Goal: Information Seeking & Learning: Learn about a topic

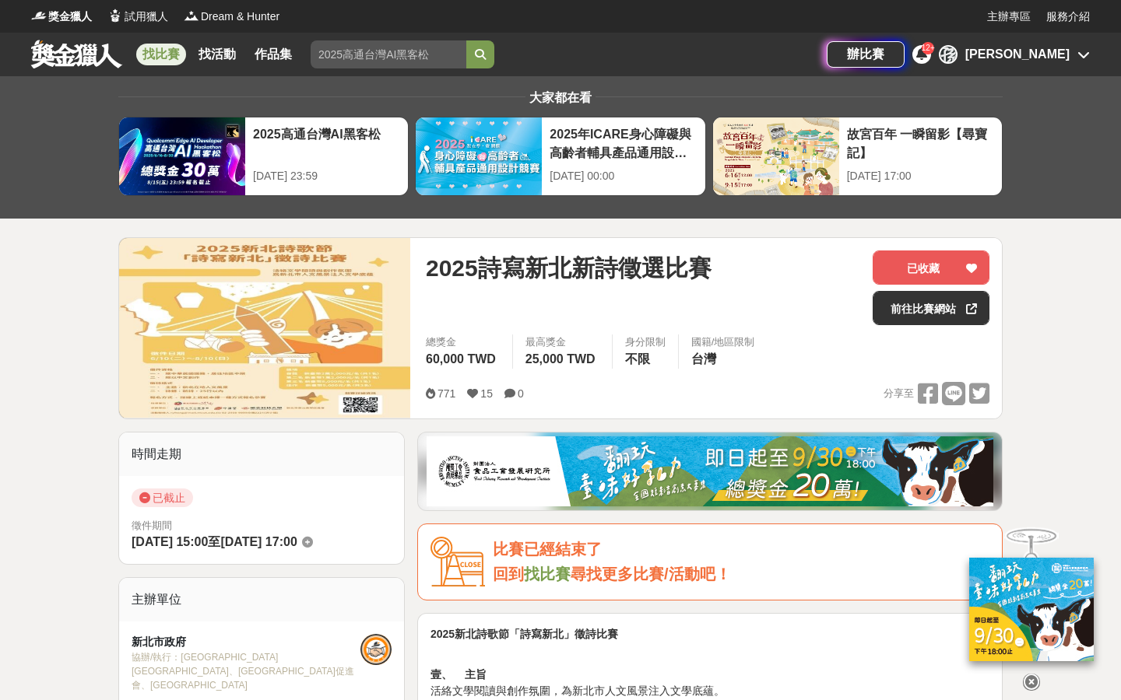
click at [585, 55] on div "[PERSON_NAME]" at bounding box center [1014, 54] width 151 height 19
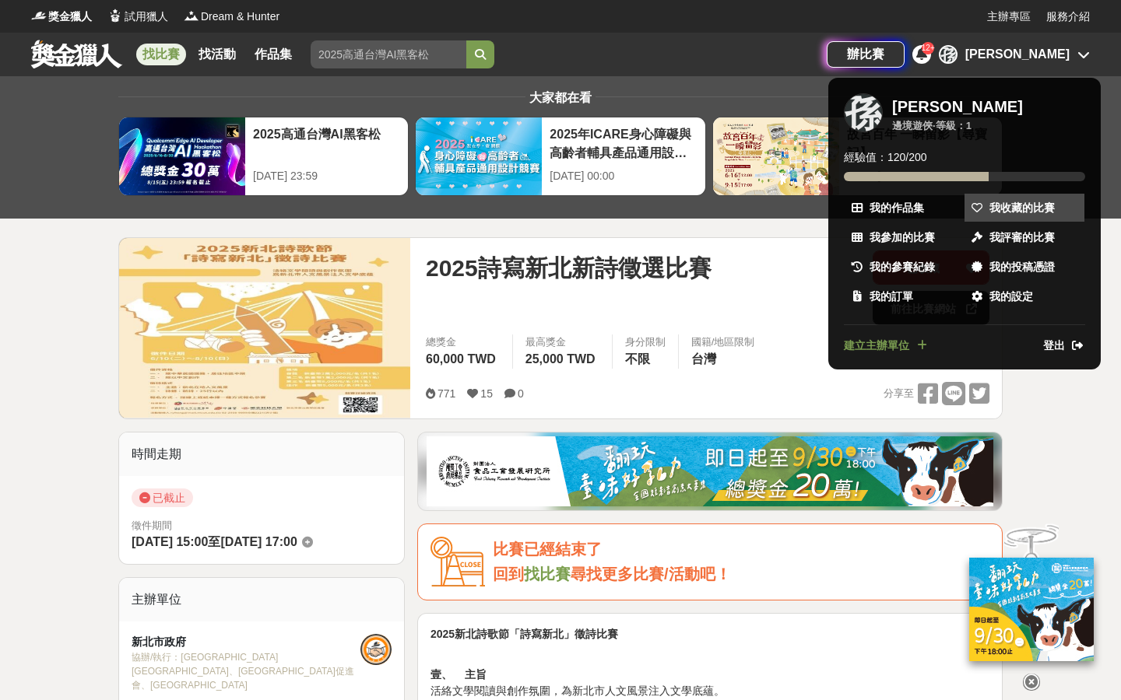
click at [585, 200] on span "我收藏的比賽" at bounding box center [1021, 208] width 65 height 16
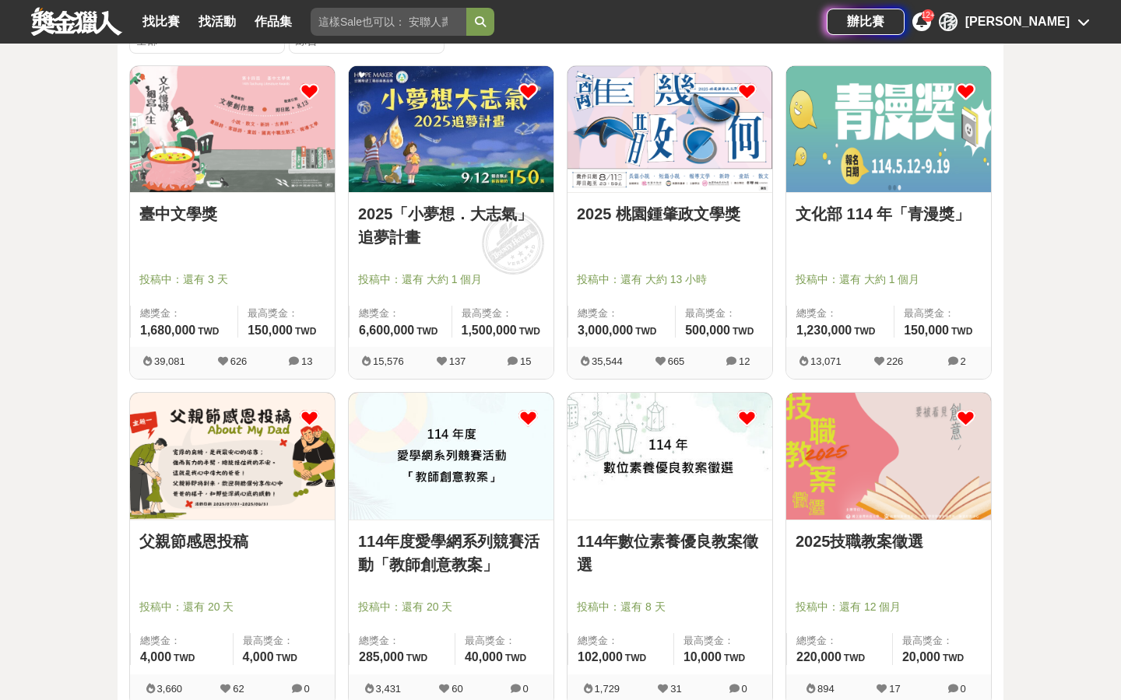
scroll to position [70, 0]
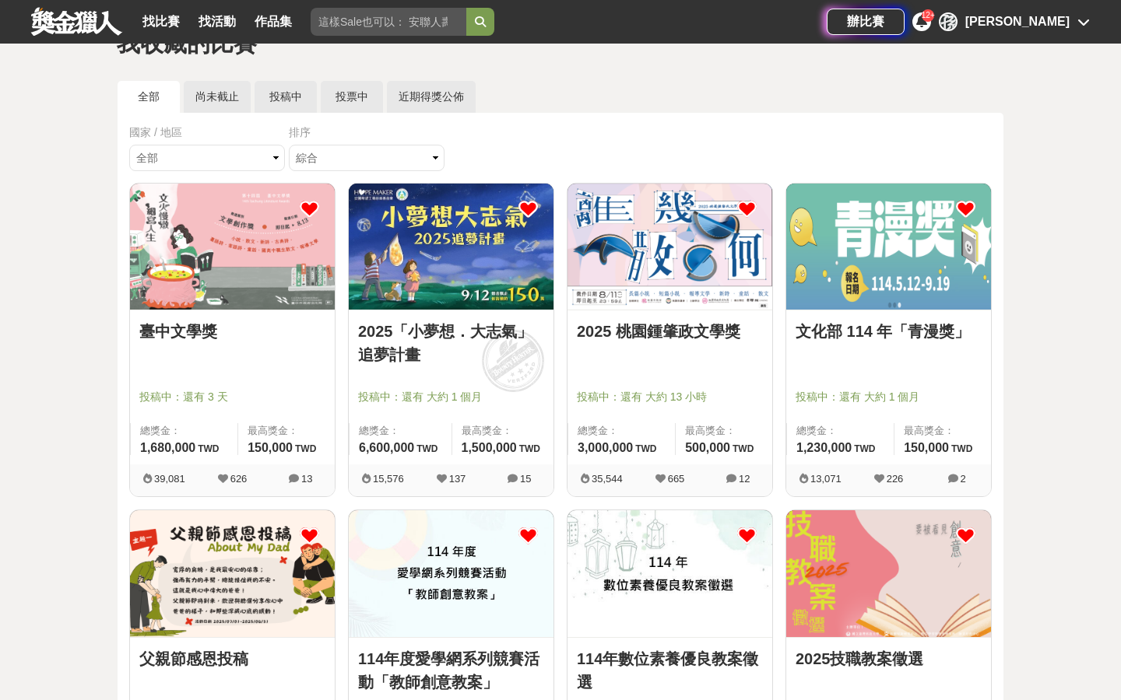
click at [585, 205] on icon at bounding box center [746, 208] width 19 height 19
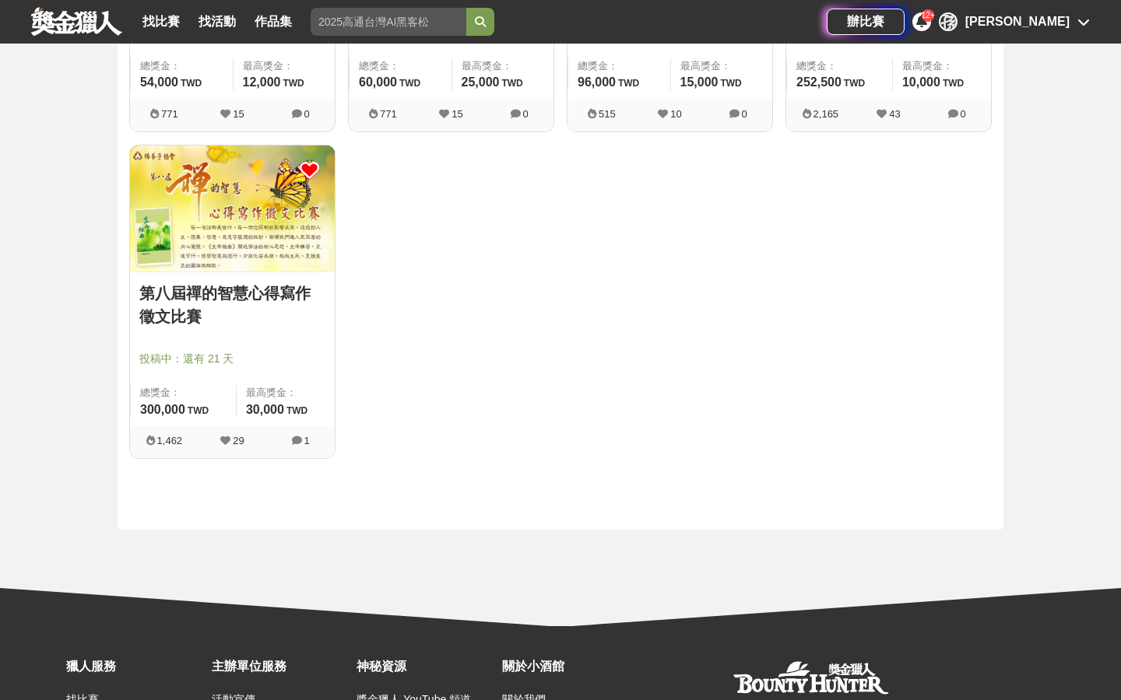
scroll to position [1006, 0]
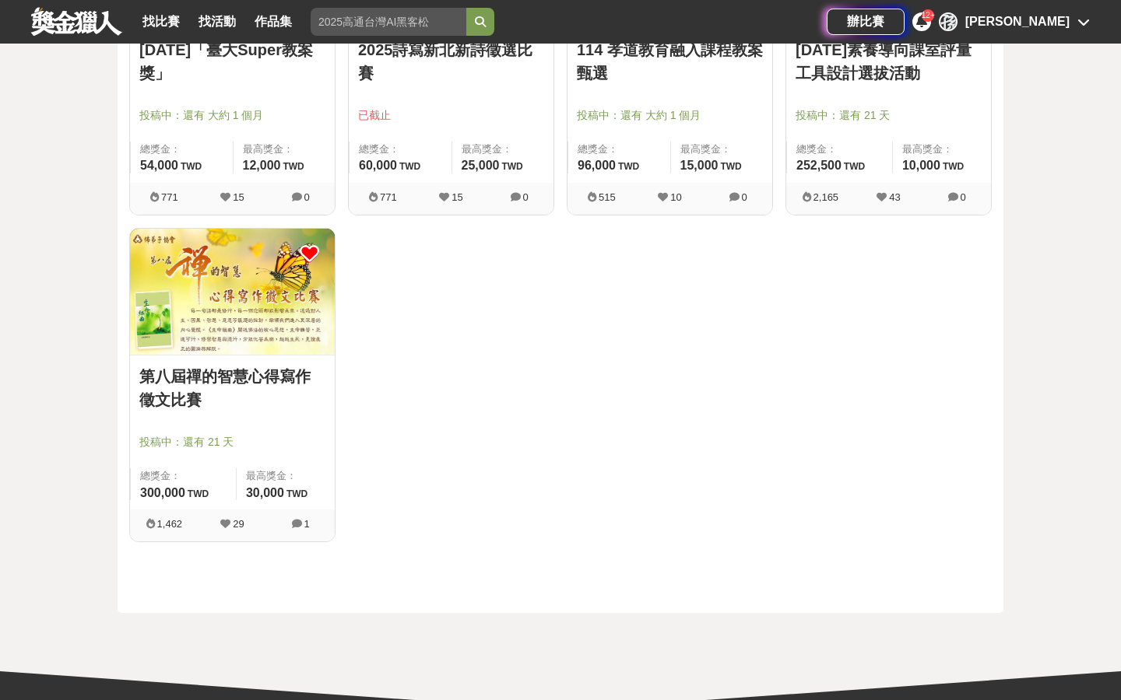
click at [268, 376] on link "第八屆禪的智慧心得寫作徵文比賽" at bounding box center [232, 388] width 186 height 47
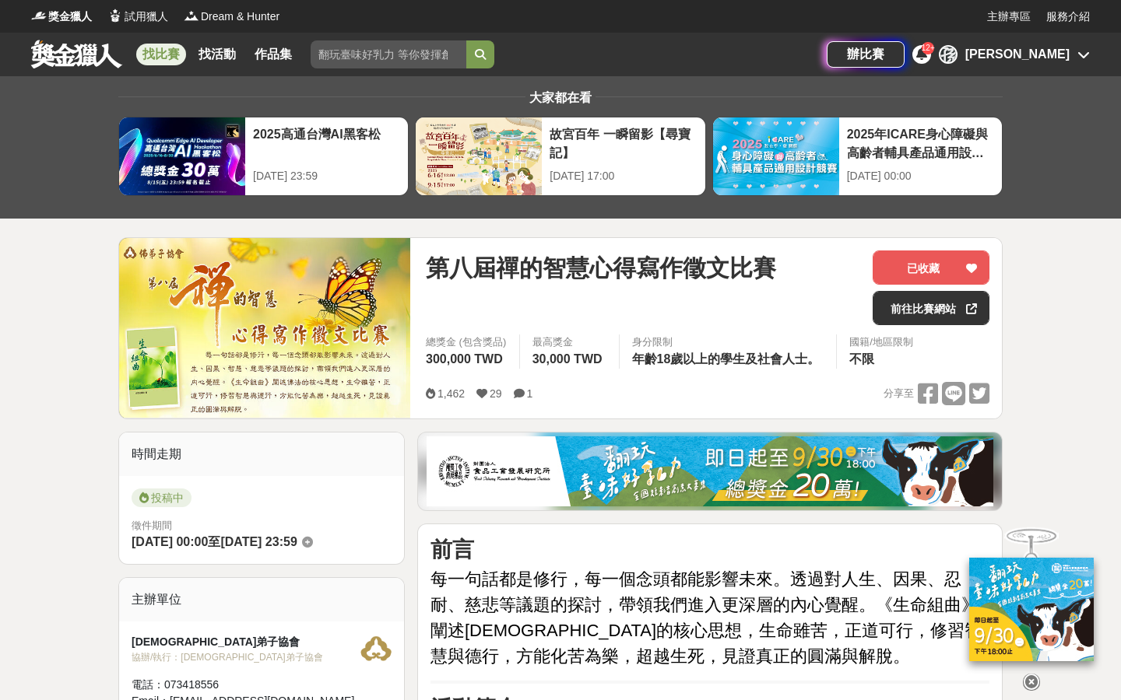
click at [96, 55] on link at bounding box center [77, 54] width 94 height 30
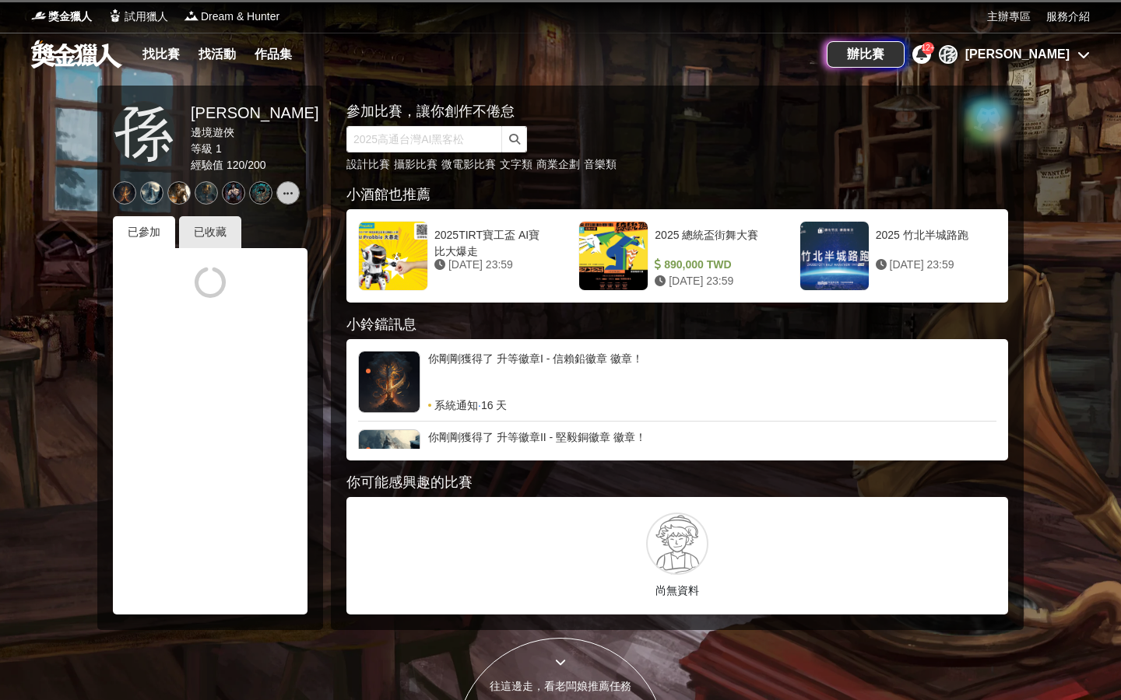
click at [96, 55] on link at bounding box center [77, 54] width 94 height 30
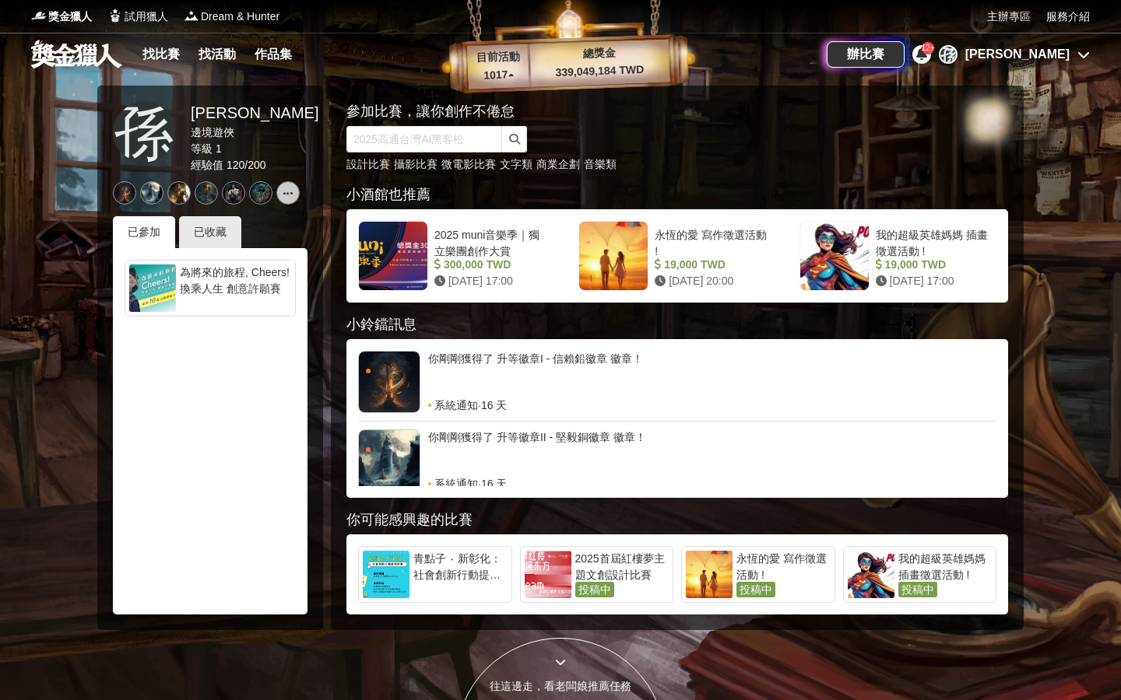
click at [585, 57] on div "[PERSON_NAME]" at bounding box center [1017, 54] width 104 height 19
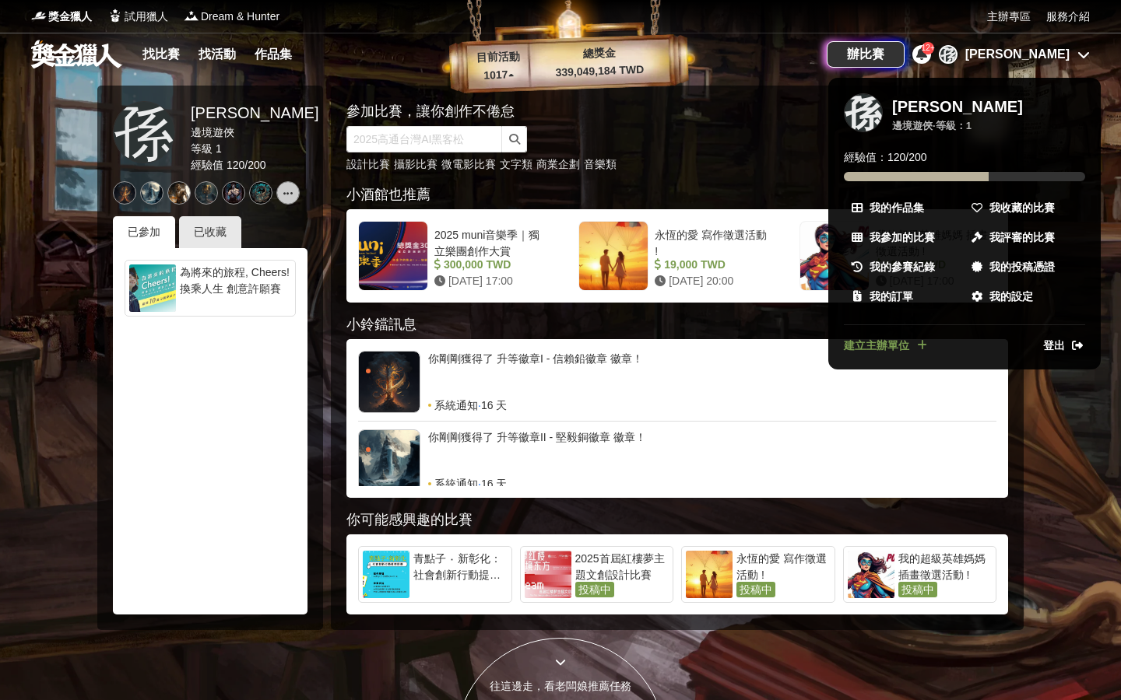
click at [171, 52] on div at bounding box center [560, 350] width 1121 height 700
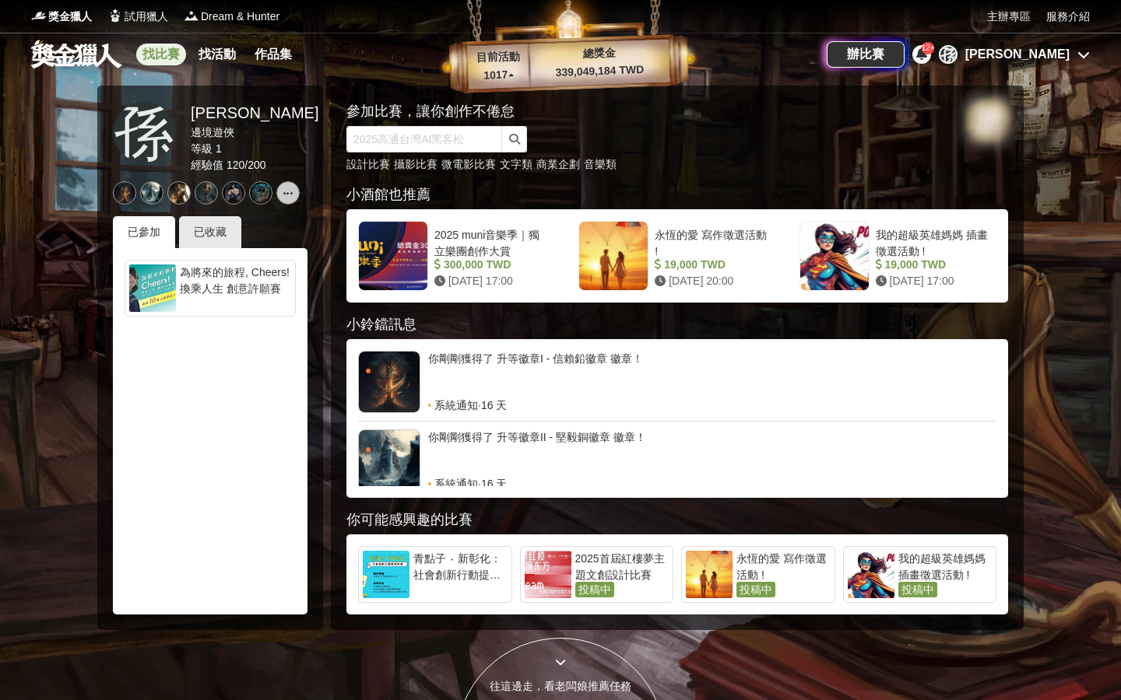
click at [172, 53] on link "找比賽" at bounding box center [161, 55] width 50 height 22
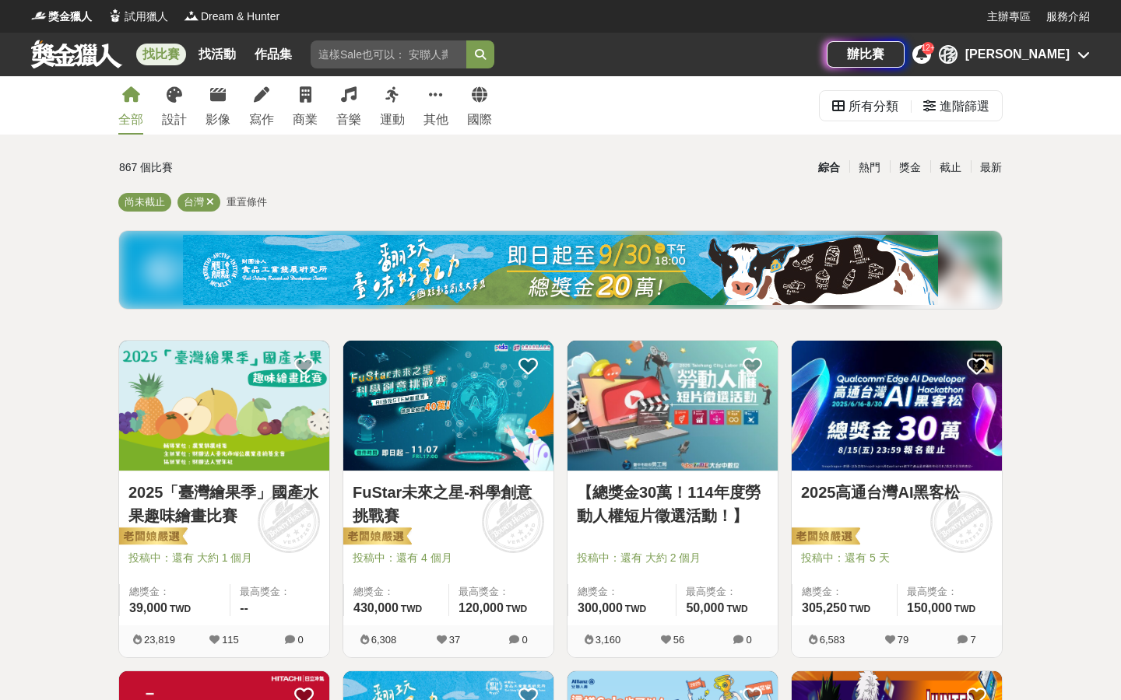
click at [585, 63] on div "[PERSON_NAME]" at bounding box center [1014, 54] width 151 height 19
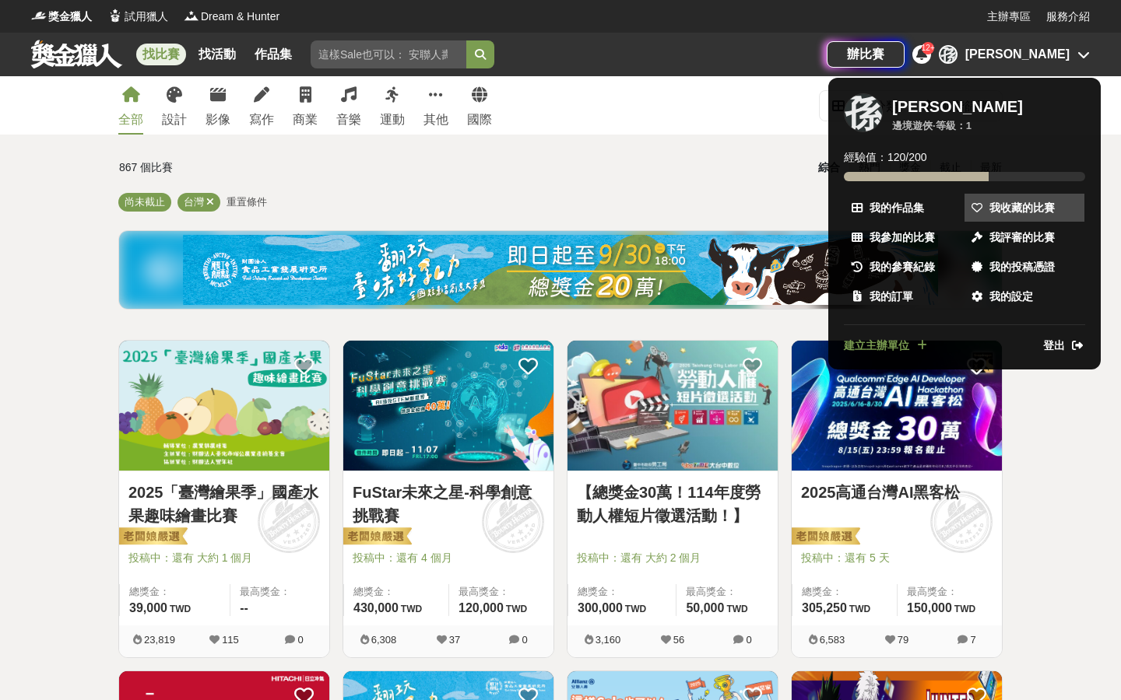
click at [585, 210] on span "我收藏的比賽" at bounding box center [1021, 208] width 65 height 16
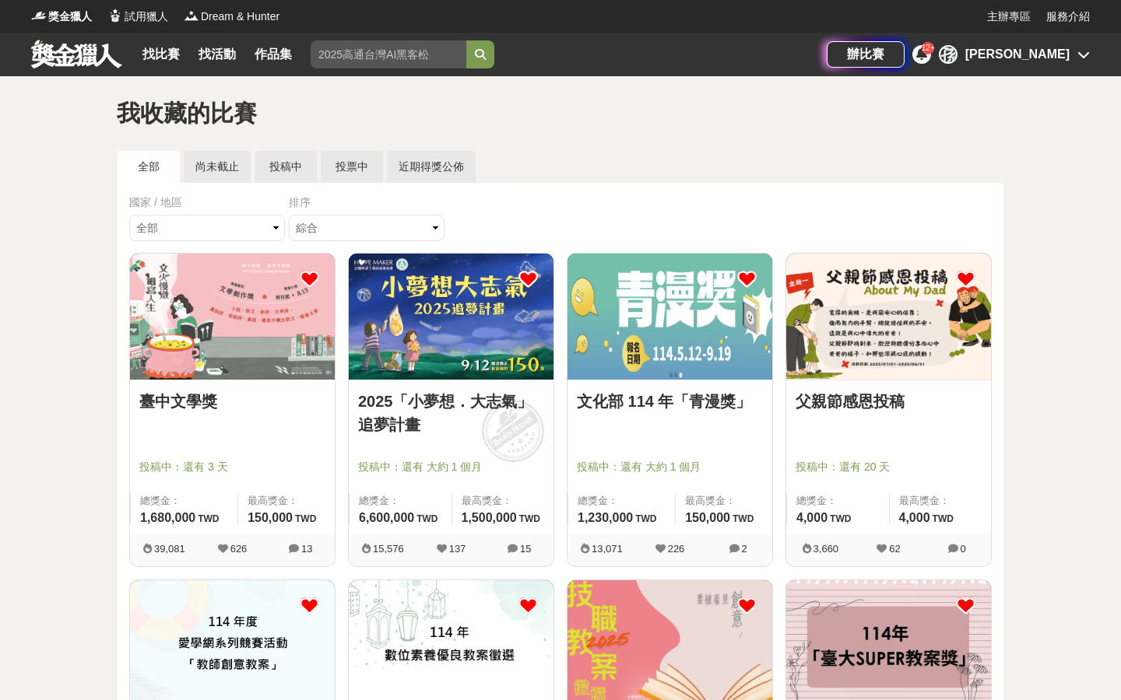
scroll to position [451, 0]
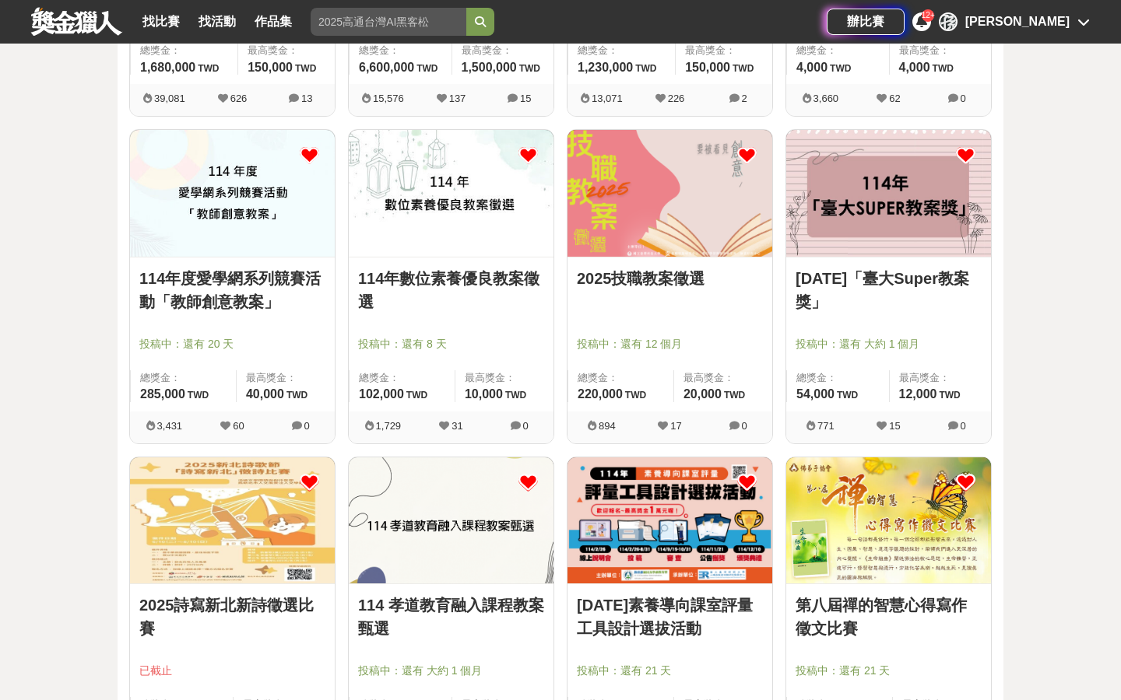
click at [585, 31] on div "辦比賽 12+ [PERSON_NAME]" at bounding box center [958, 22] width 263 height 44
click at [585, 12] on div "辦比賽 12+ [PERSON_NAME]" at bounding box center [958, 22] width 263 height 44
click at [585, 28] on div "[PERSON_NAME]" at bounding box center [1017, 21] width 104 height 19
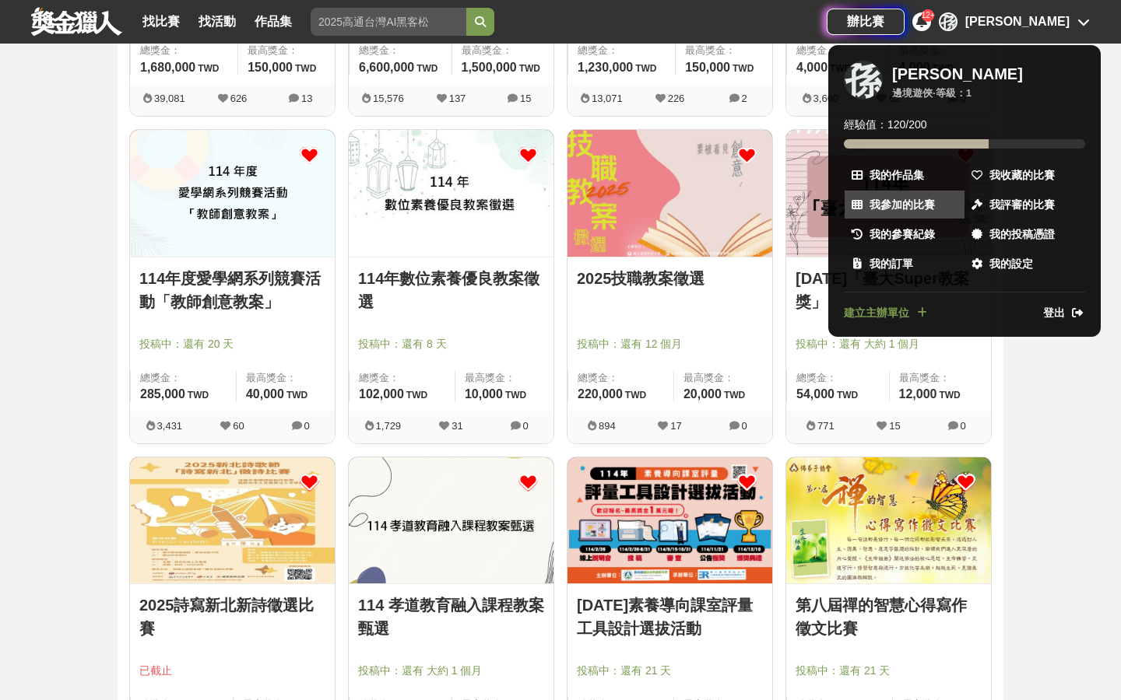
click at [585, 200] on span "我參加的比賽" at bounding box center [901, 205] width 65 height 16
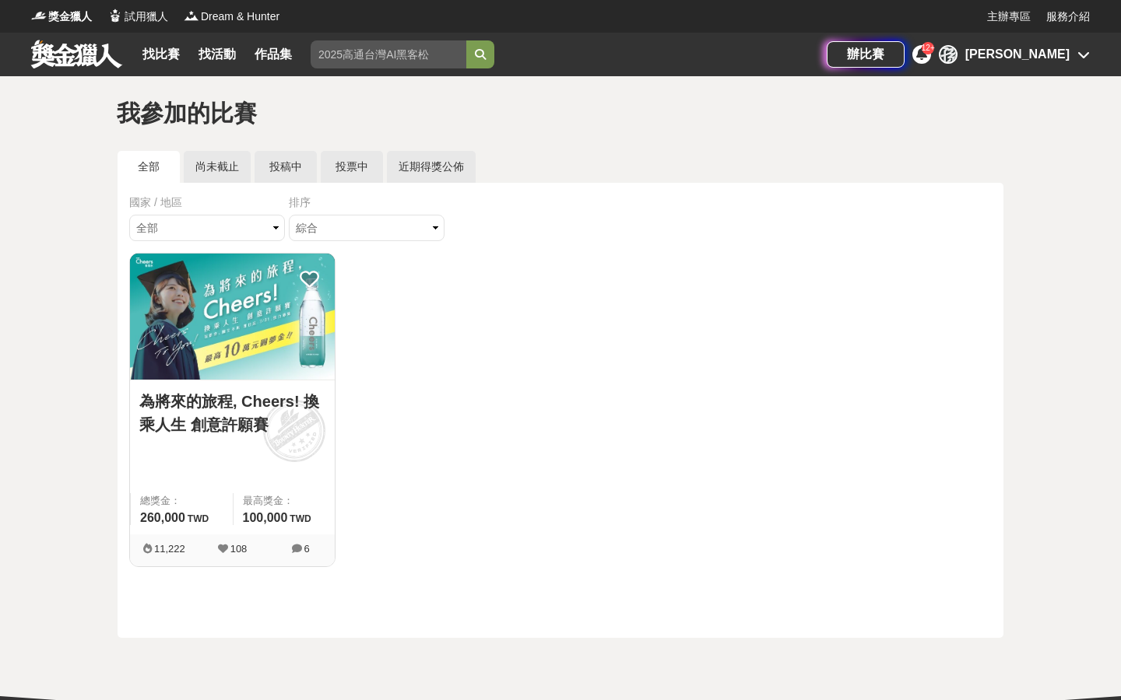
click at [263, 325] on img at bounding box center [232, 317] width 205 height 126
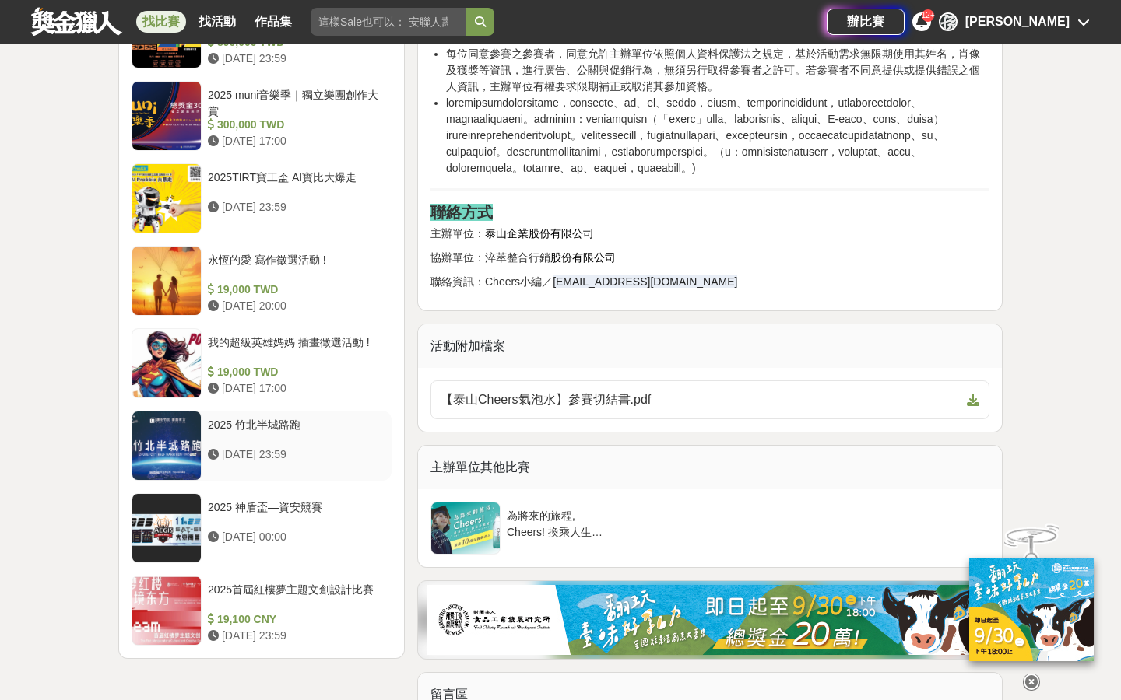
scroll to position [2602, 0]
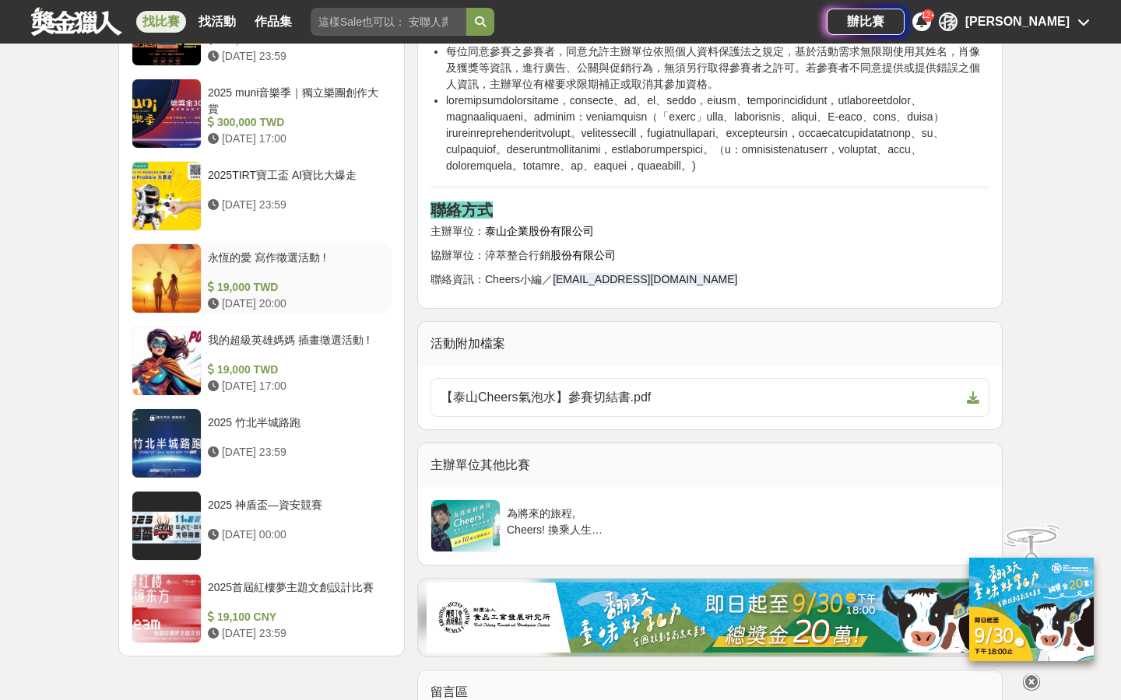
click at [290, 283] on div "19,000 TWD" at bounding box center [296, 287] width 177 height 16
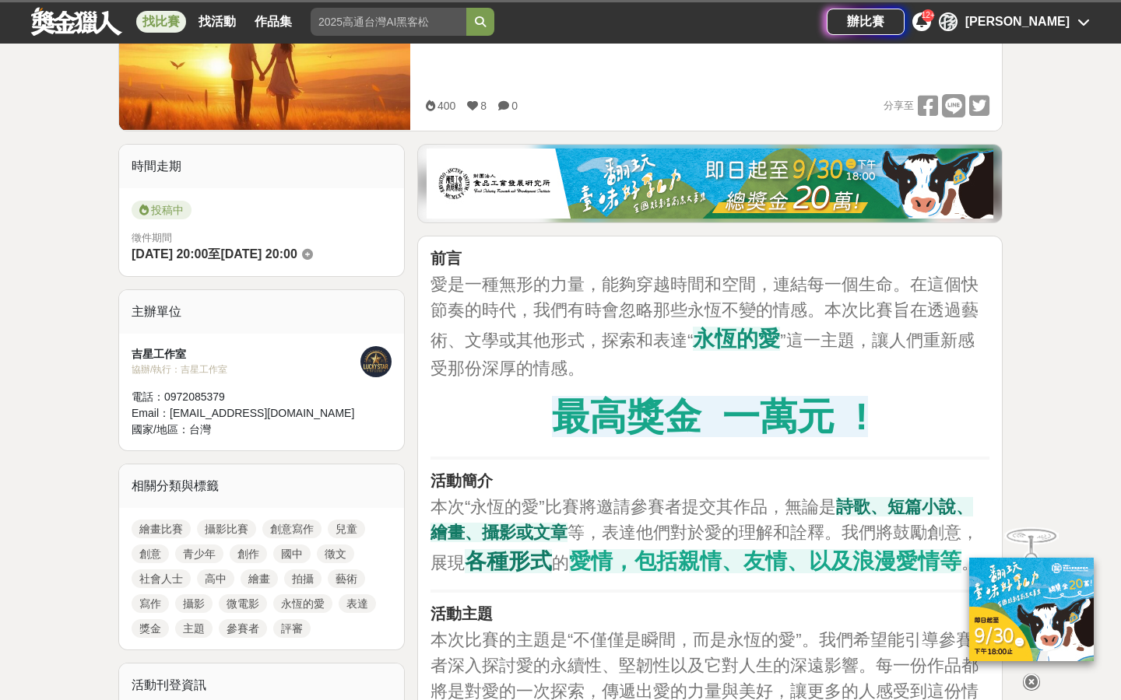
scroll to position [132, 0]
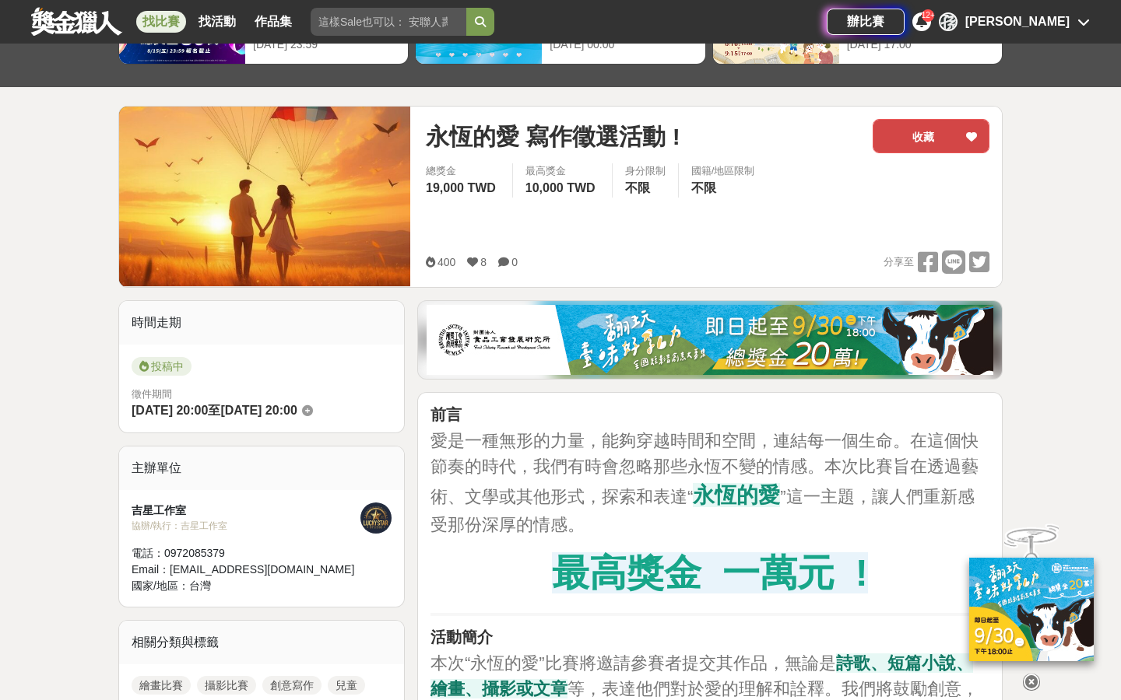
click at [585, 146] on button "收藏" at bounding box center [930, 136] width 117 height 34
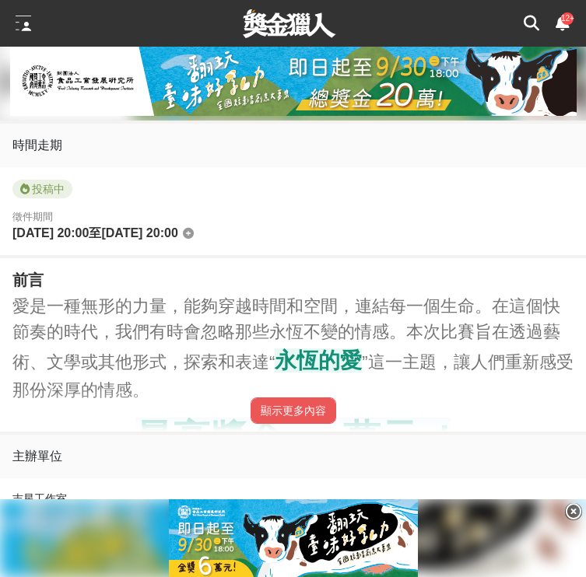
scroll to position [842, 0]
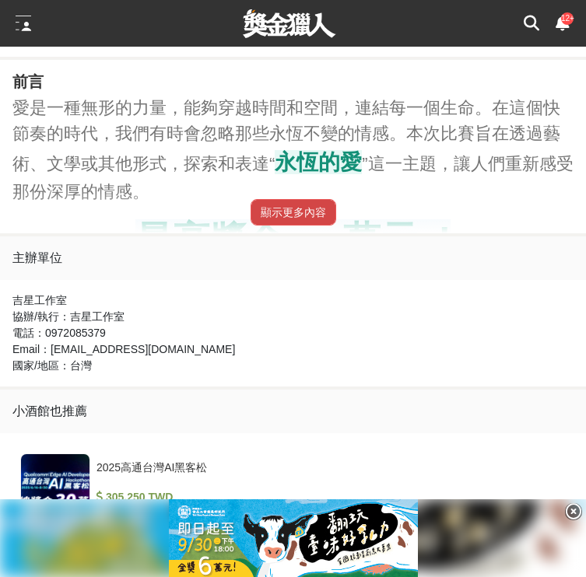
click at [306, 216] on button "顯示更多內容" at bounding box center [294, 212] width 86 height 26
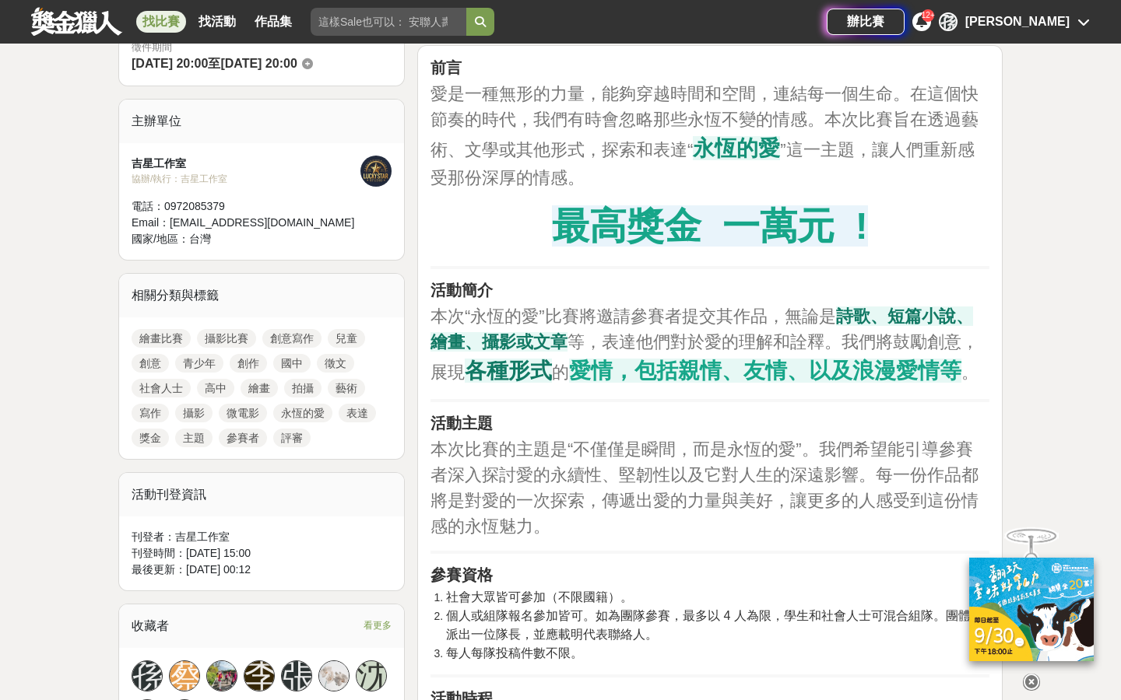
scroll to position [483, 0]
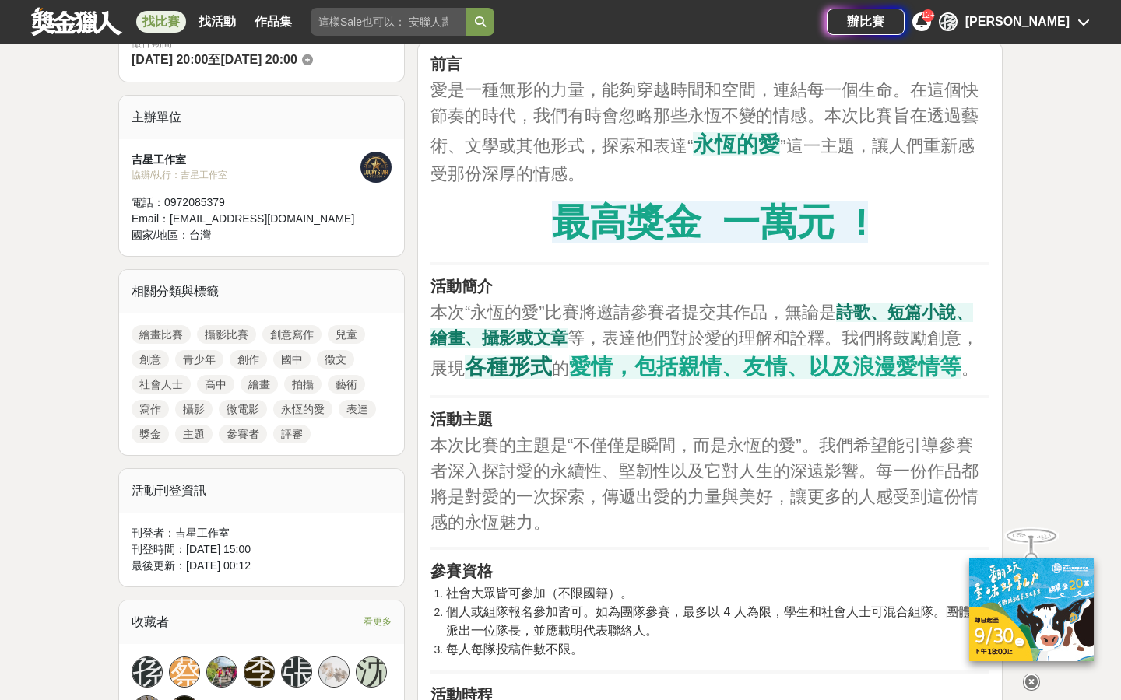
click at [585, 36] on div "辦比賽 12+ [PERSON_NAME]" at bounding box center [958, 22] width 263 height 44
click at [585, 26] on div "[PERSON_NAME]" at bounding box center [1017, 21] width 104 height 19
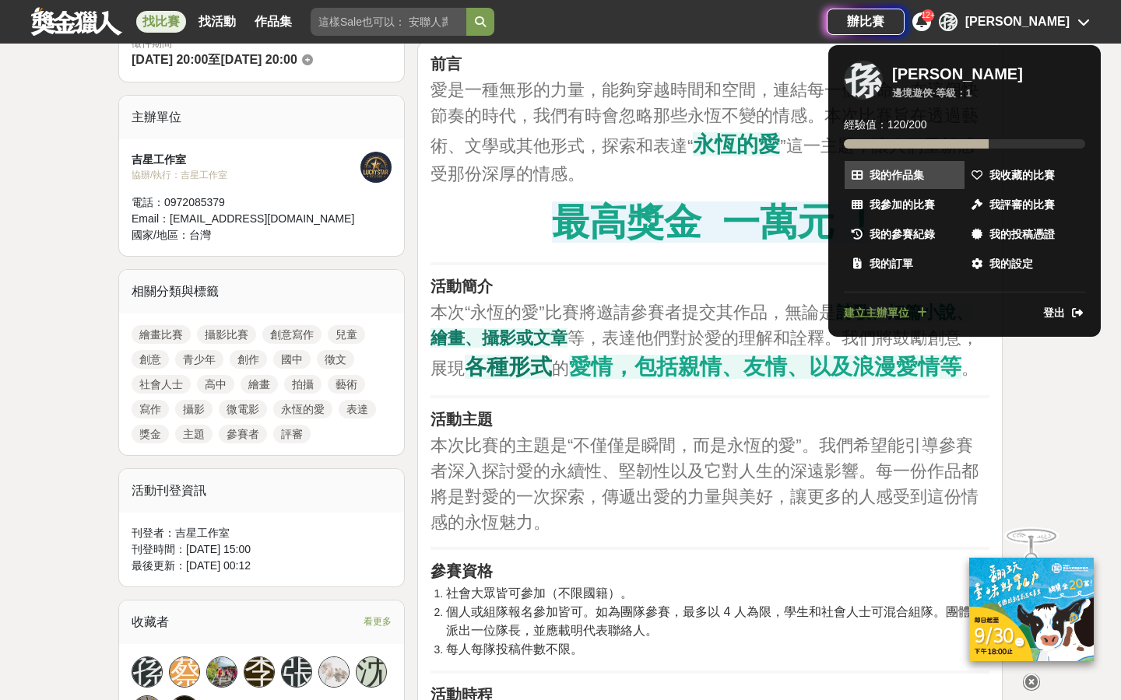
click at [585, 184] on link "我的作品集" at bounding box center [904, 175] width 120 height 28
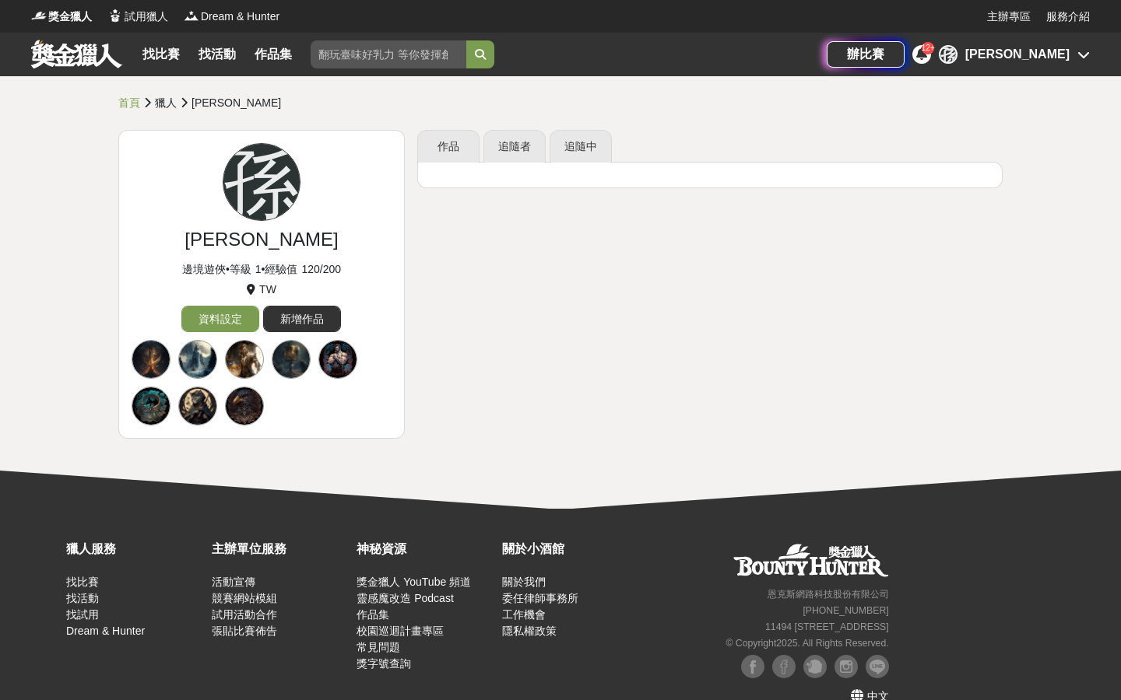
click at [585, 43] on div "辦比賽 12+ [PERSON_NAME]" at bounding box center [958, 55] width 263 height 44
click at [585, 59] on div "[PERSON_NAME]" at bounding box center [1017, 54] width 104 height 19
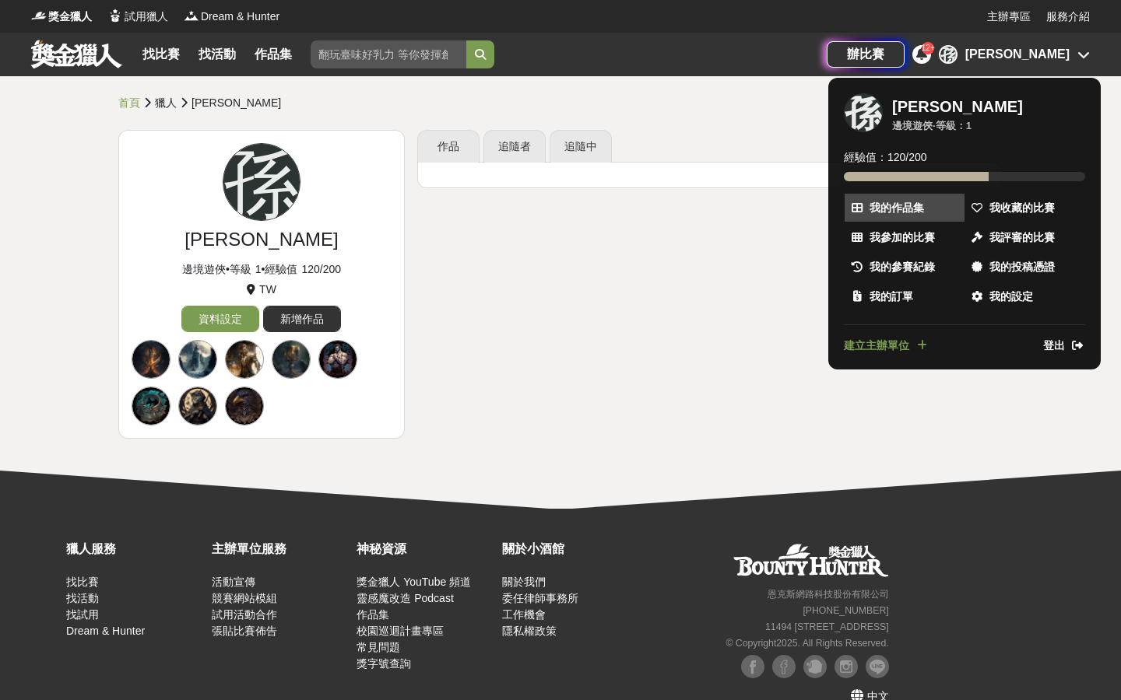
click at [585, 211] on span "我的作品集" at bounding box center [896, 208] width 54 height 16
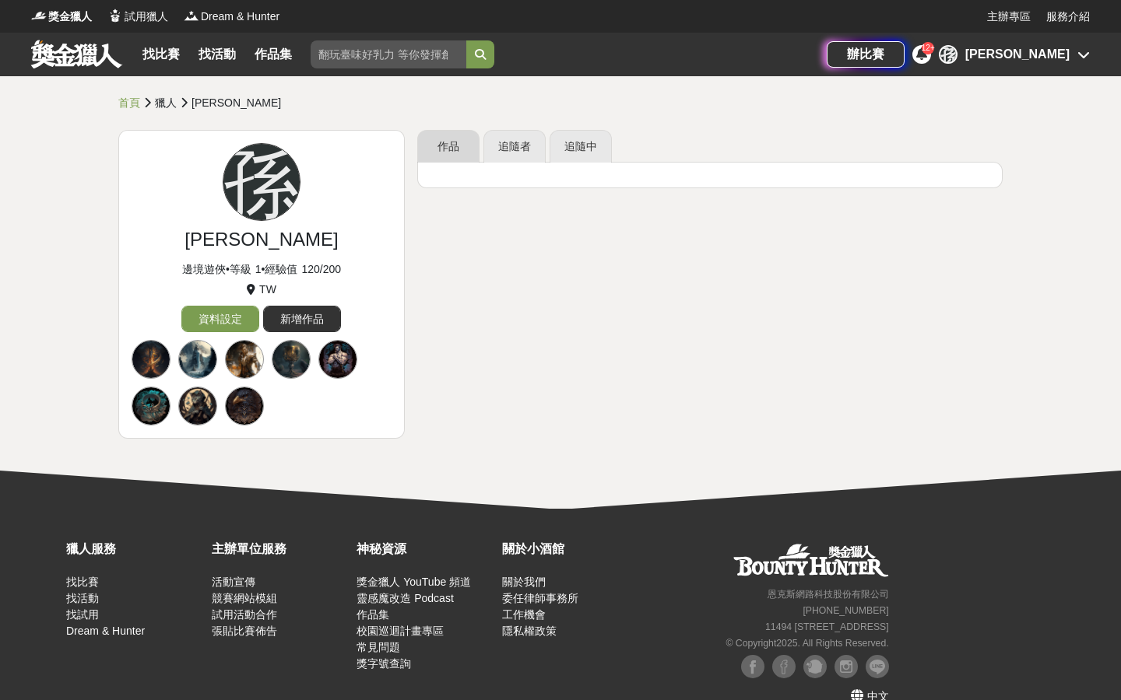
click at [449, 141] on link "作品" at bounding box center [448, 146] width 62 height 33
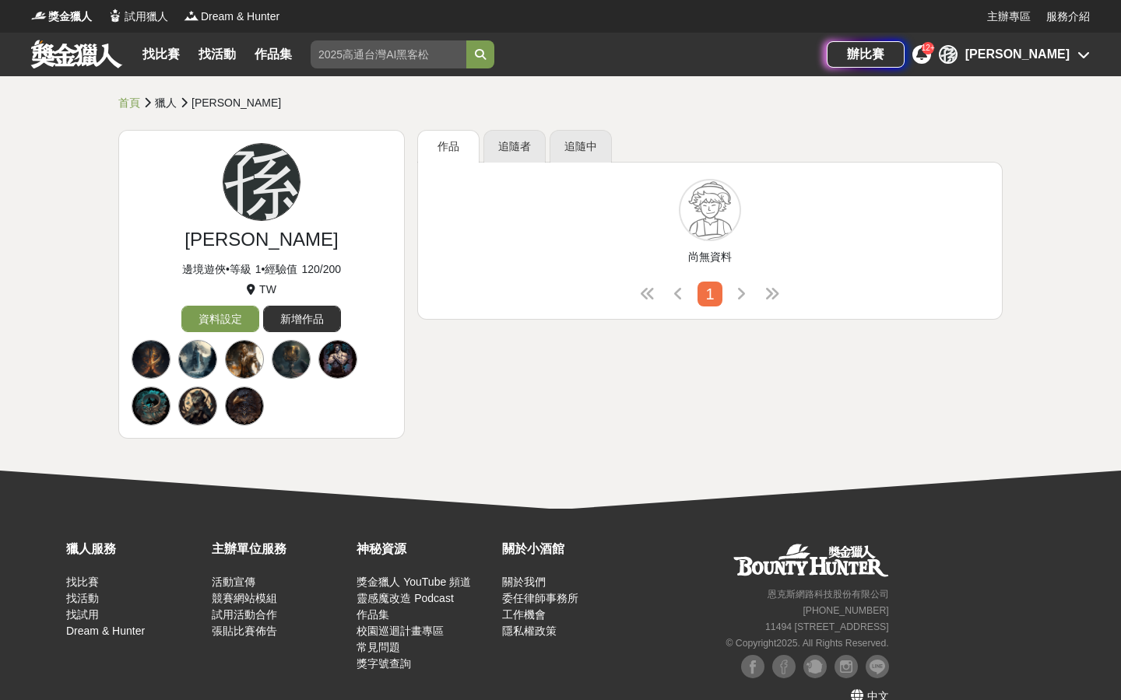
click at [585, 59] on div "[PERSON_NAME]" at bounding box center [1017, 54] width 104 height 19
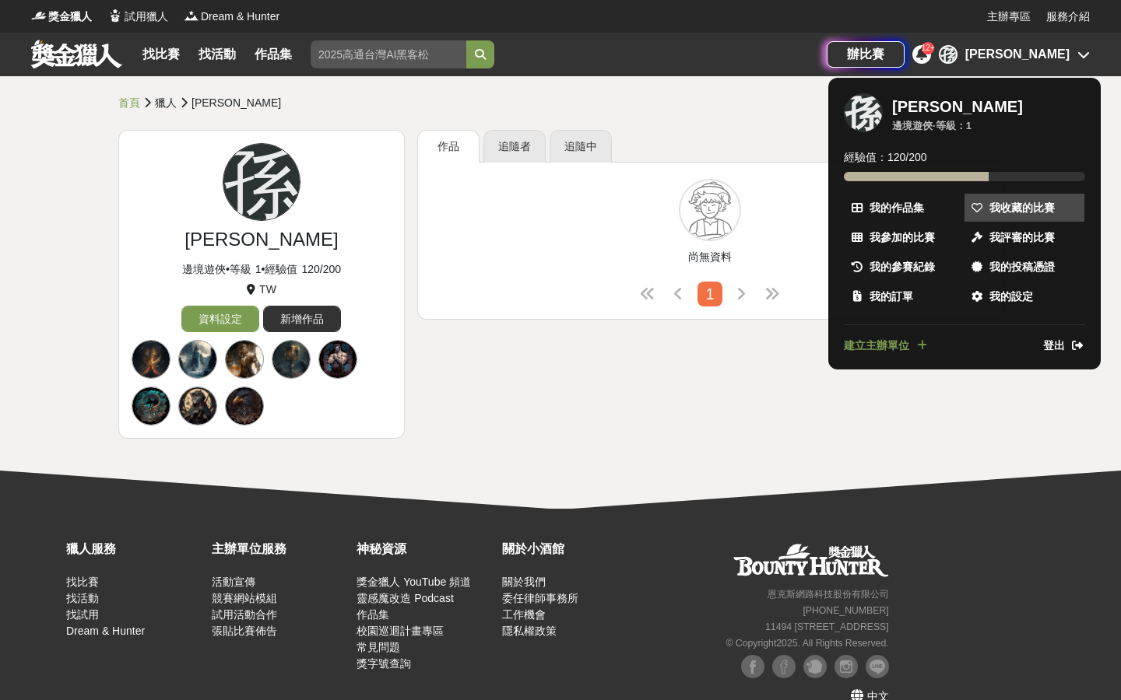
click at [585, 206] on span "我收藏的比賽" at bounding box center [1021, 208] width 65 height 16
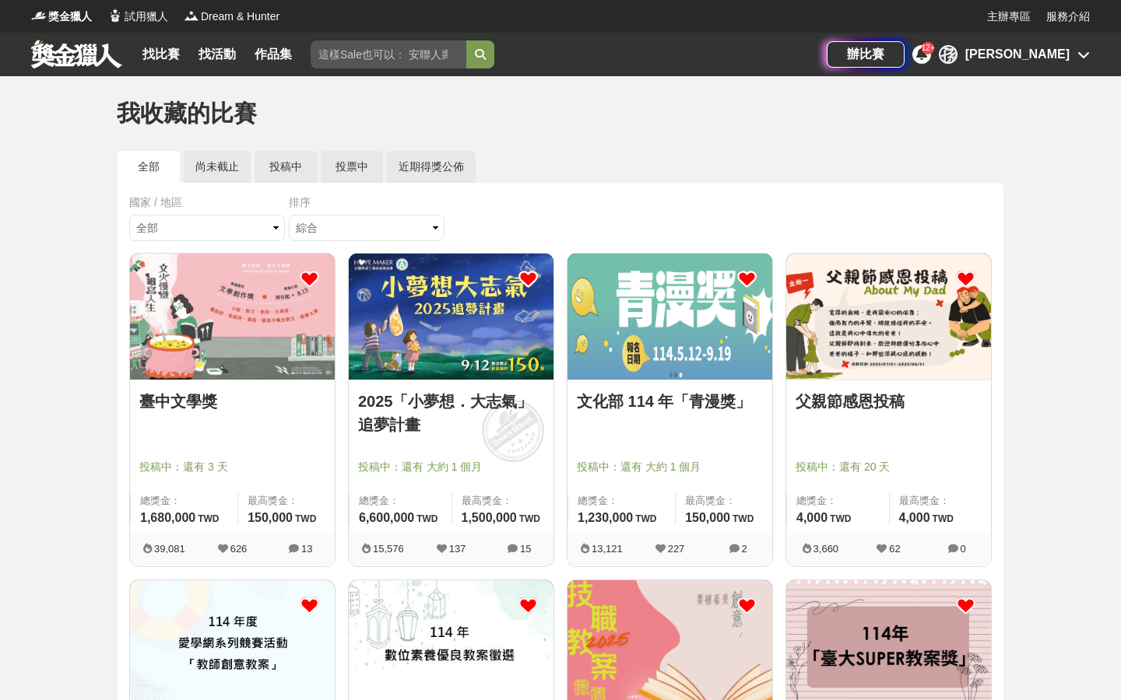
click at [151, 43] on div "找比賽 找活動 作品集" at bounding box center [220, 55] width 168 height 44
click at [153, 51] on link "找比賽" at bounding box center [161, 55] width 50 height 22
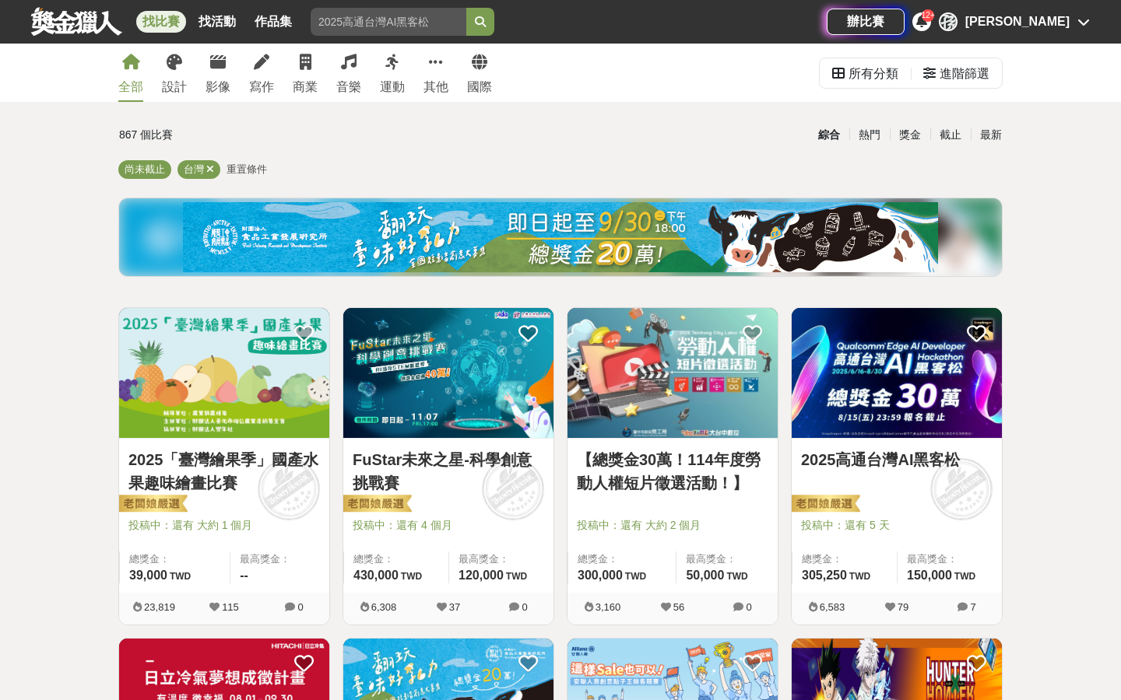
scroll to position [50, 0]
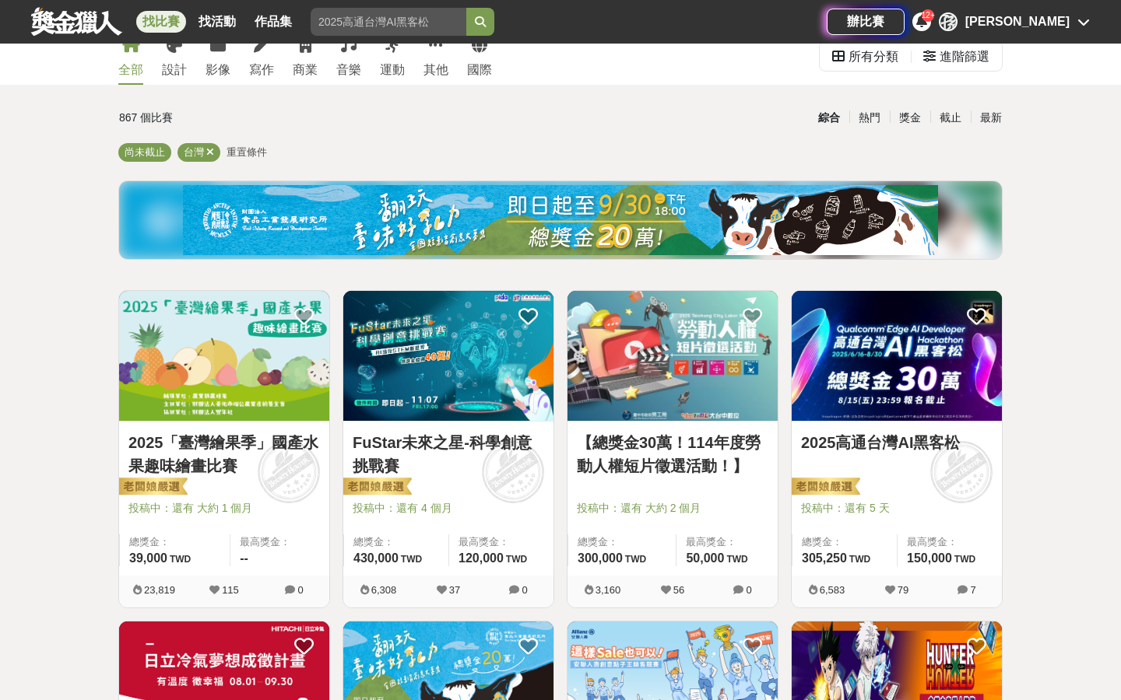
click at [223, 445] on link "2025「臺灣繪果季」國產水果趣味繪畫比賽" at bounding box center [223, 454] width 191 height 47
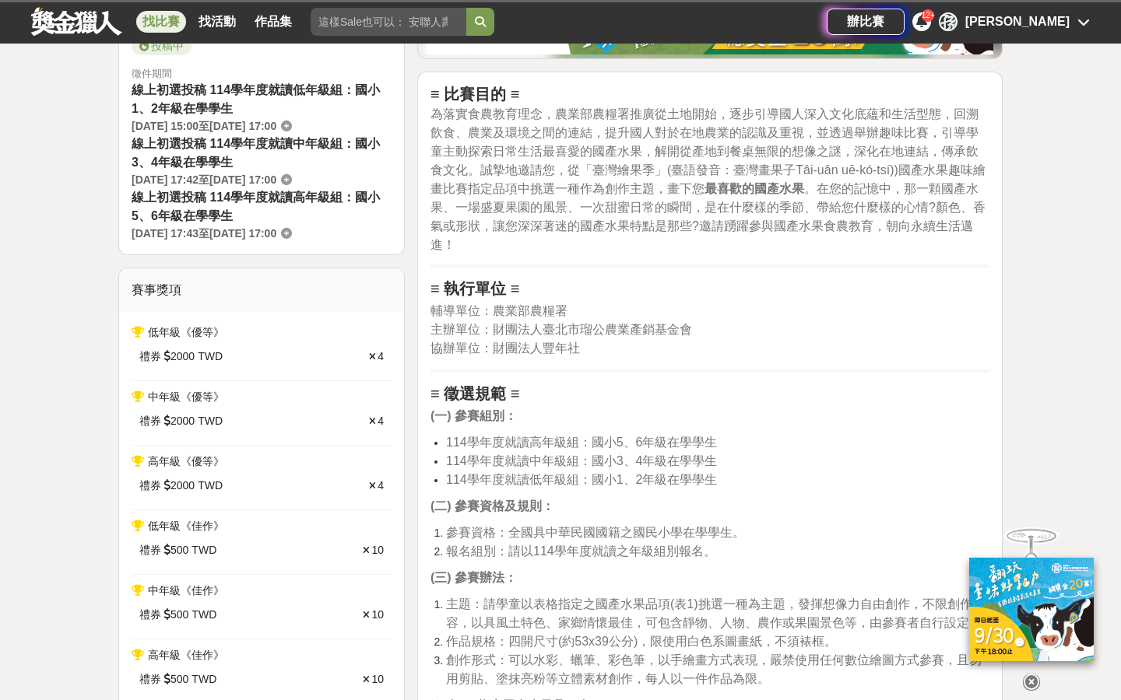
scroll to position [474, 0]
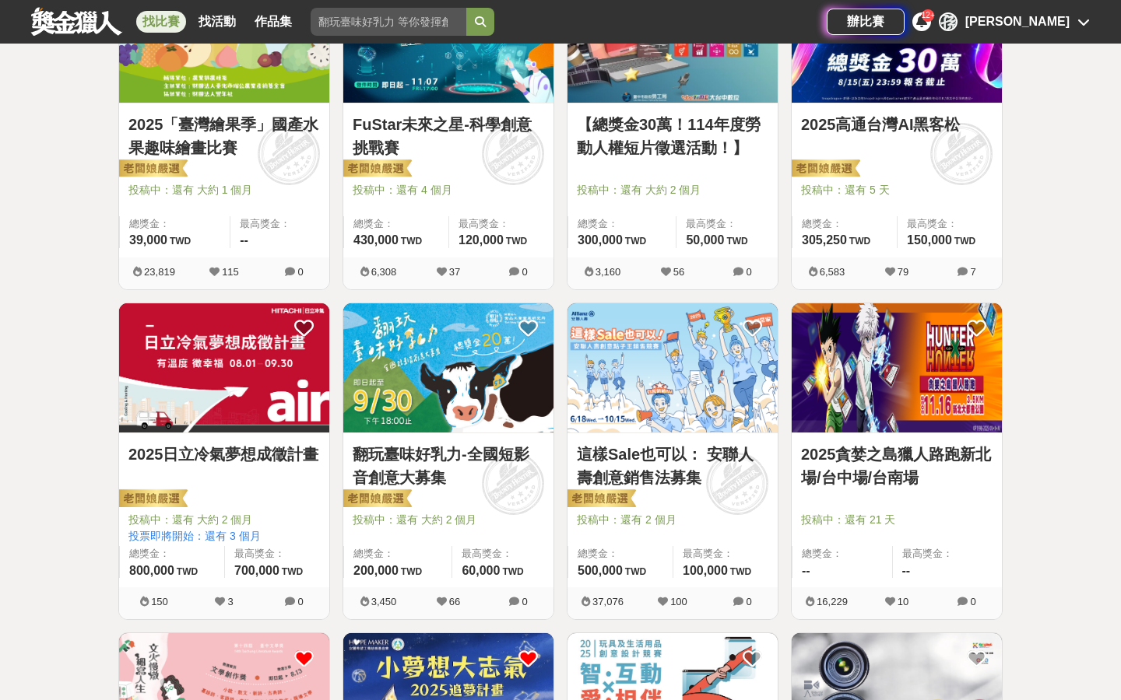
scroll to position [376, 0]
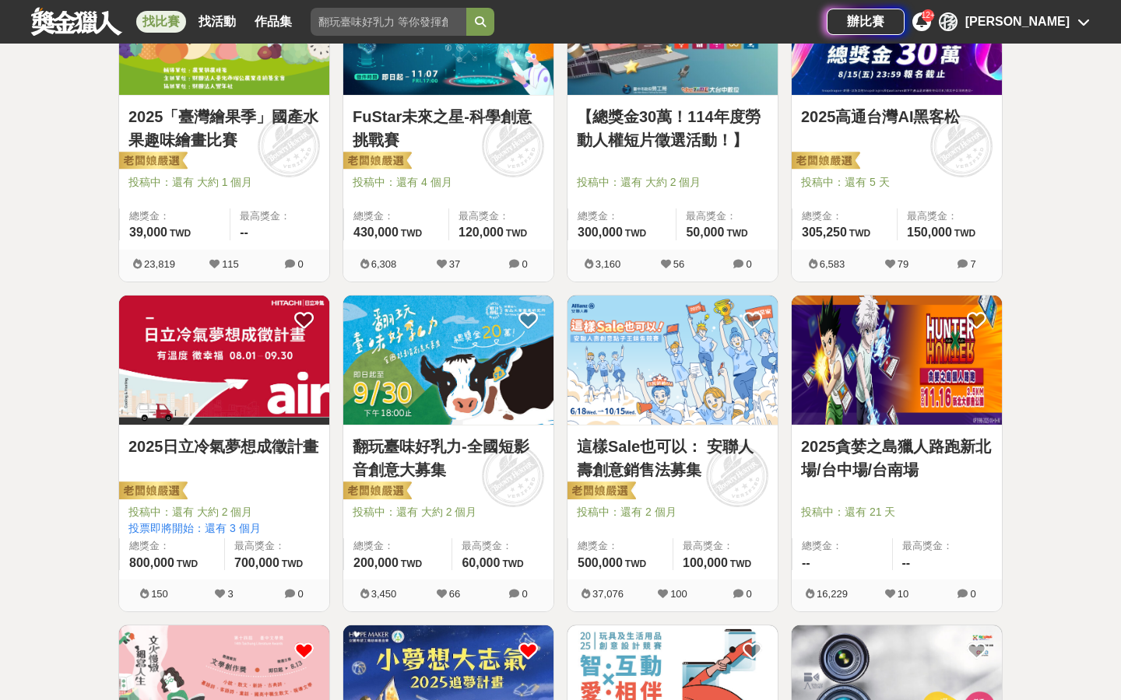
click at [211, 409] on img at bounding box center [224, 361] width 210 height 130
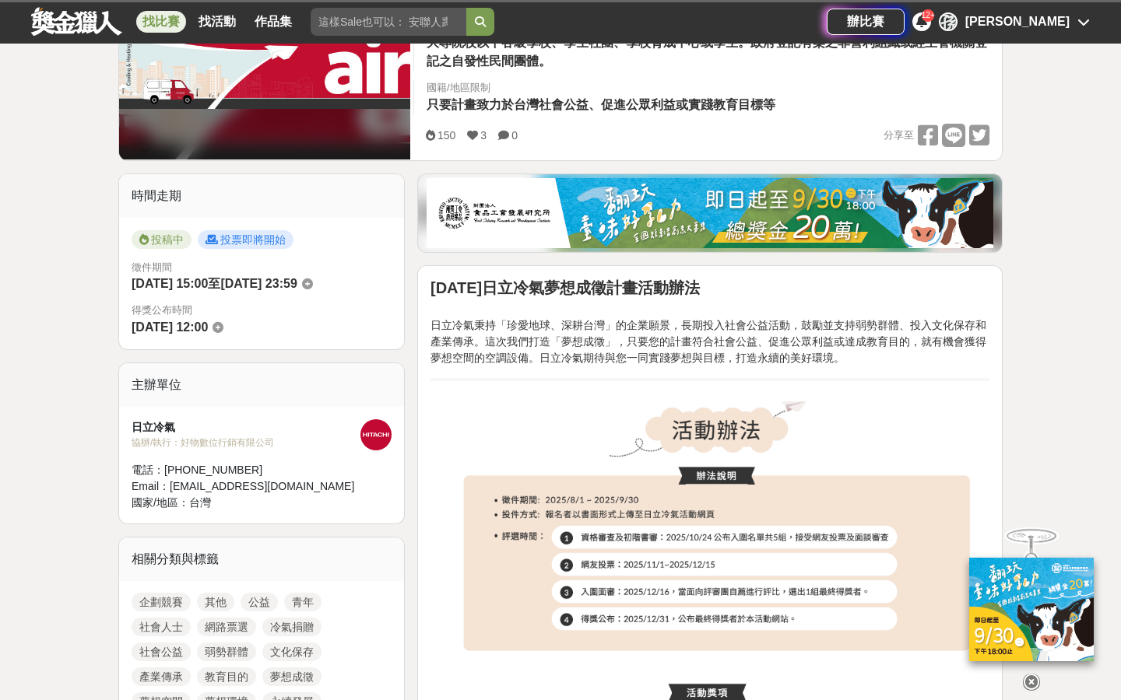
scroll to position [370, 0]
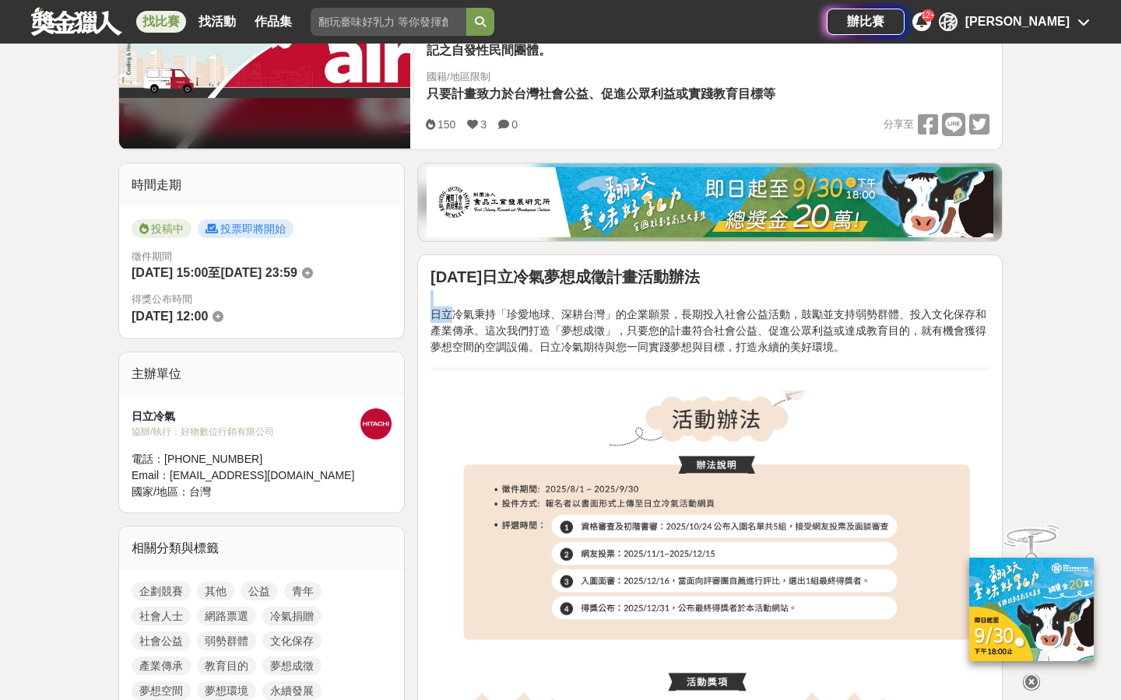
drag, startPoint x: 450, startPoint y: 318, endPoint x: 633, endPoint y: 363, distance: 188.2
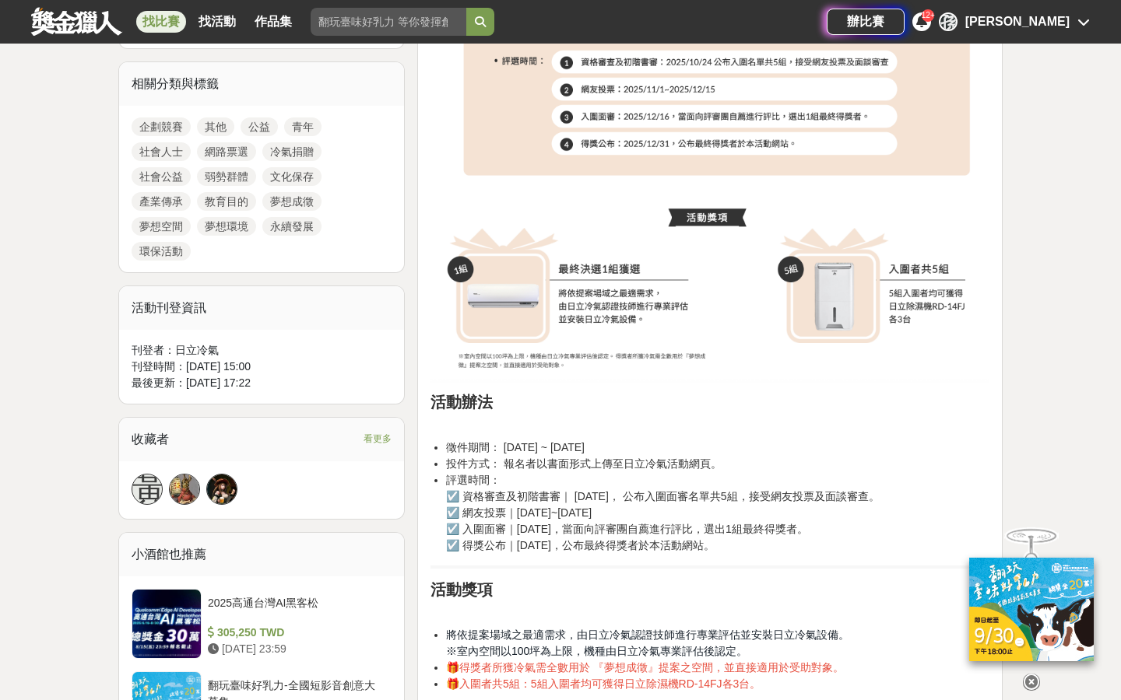
scroll to position [1099, 0]
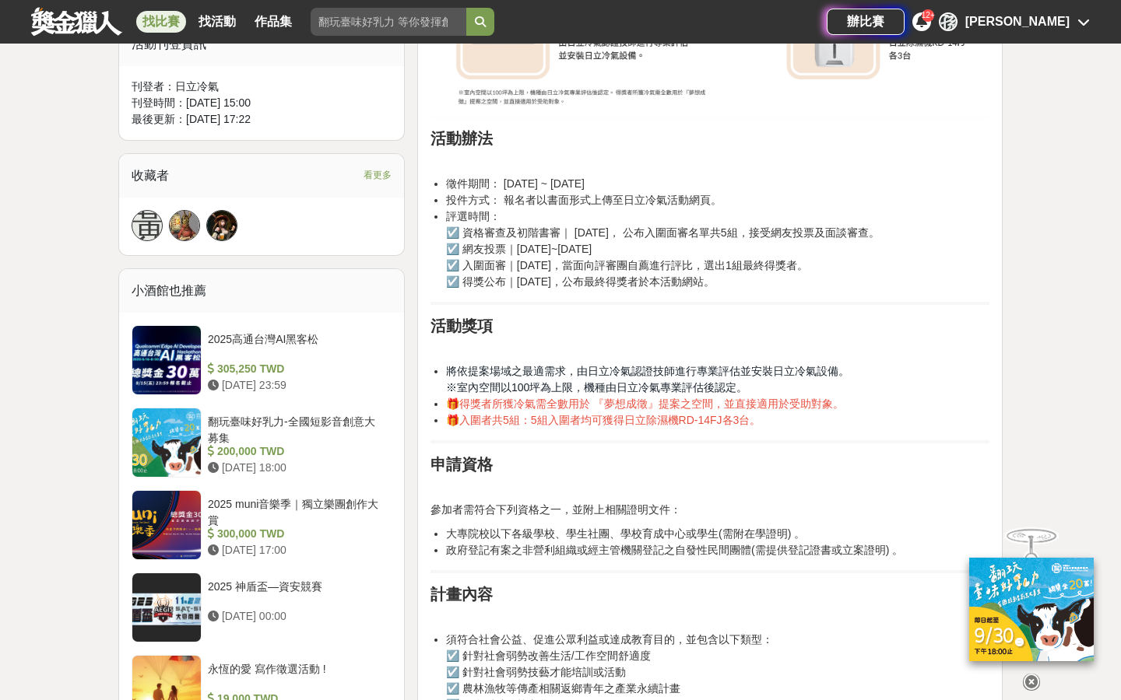
click at [585, 365] on span "將依提案場域之最適需求，由日立冷氣認證技師進行專業評估並安裝日立冷氣設備。" at bounding box center [647, 371] width 403 height 12
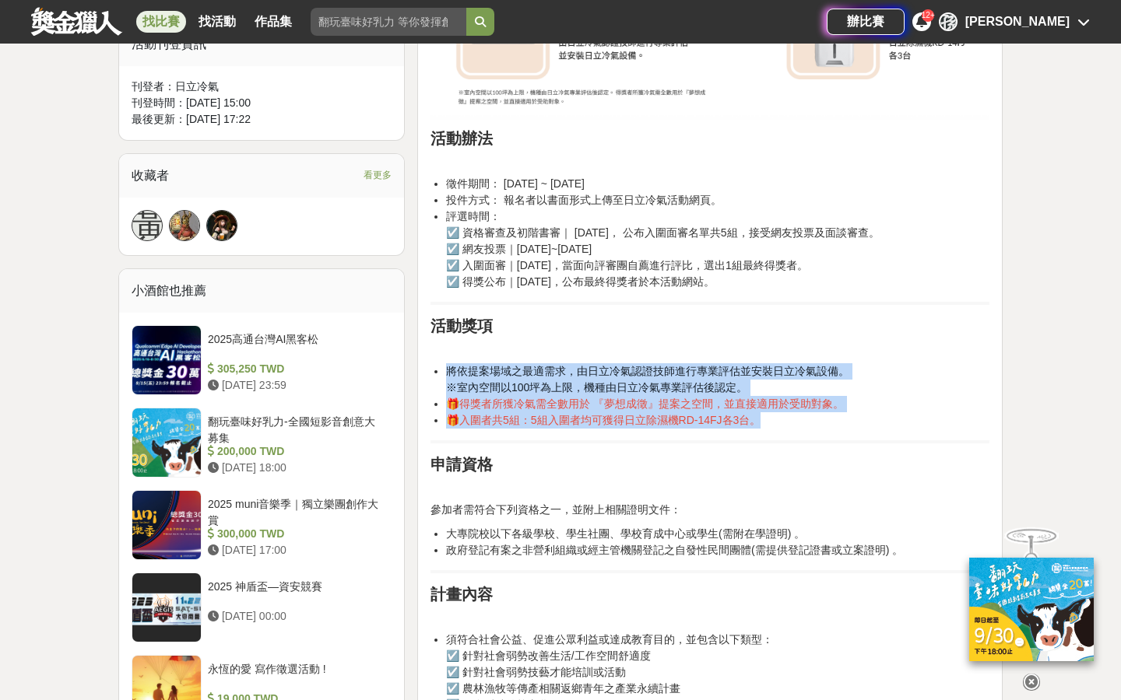
drag, startPoint x: 791, startPoint y: 423, endPoint x: 662, endPoint y: 345, distance: 150.6
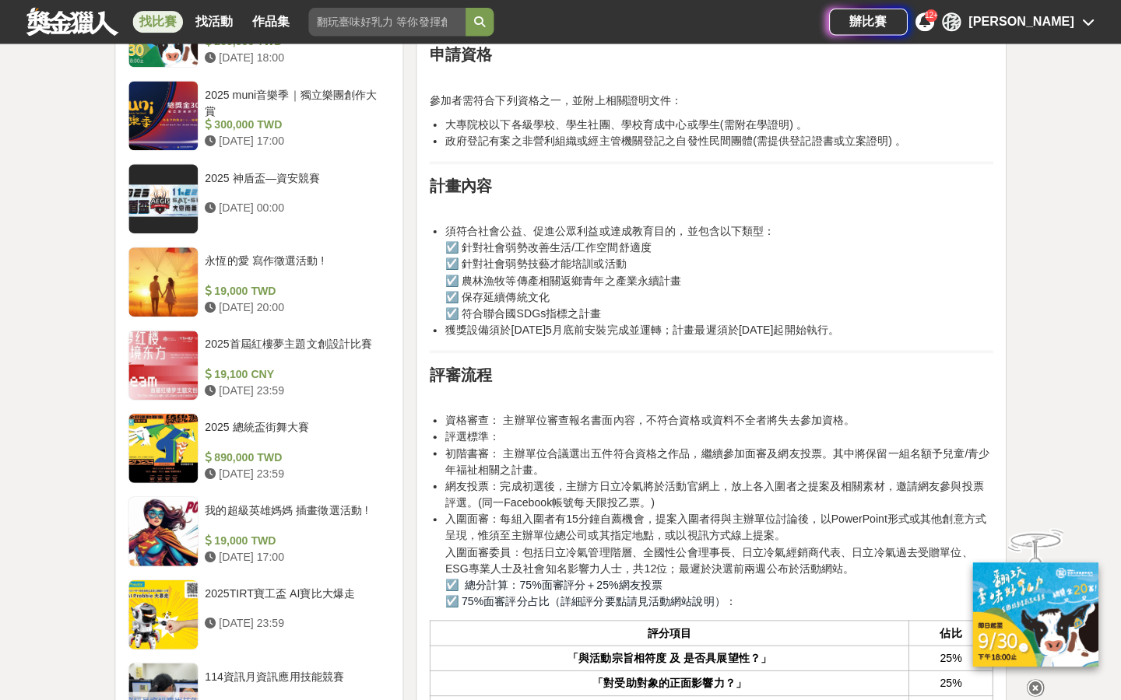
scroll to position [1339, 0]
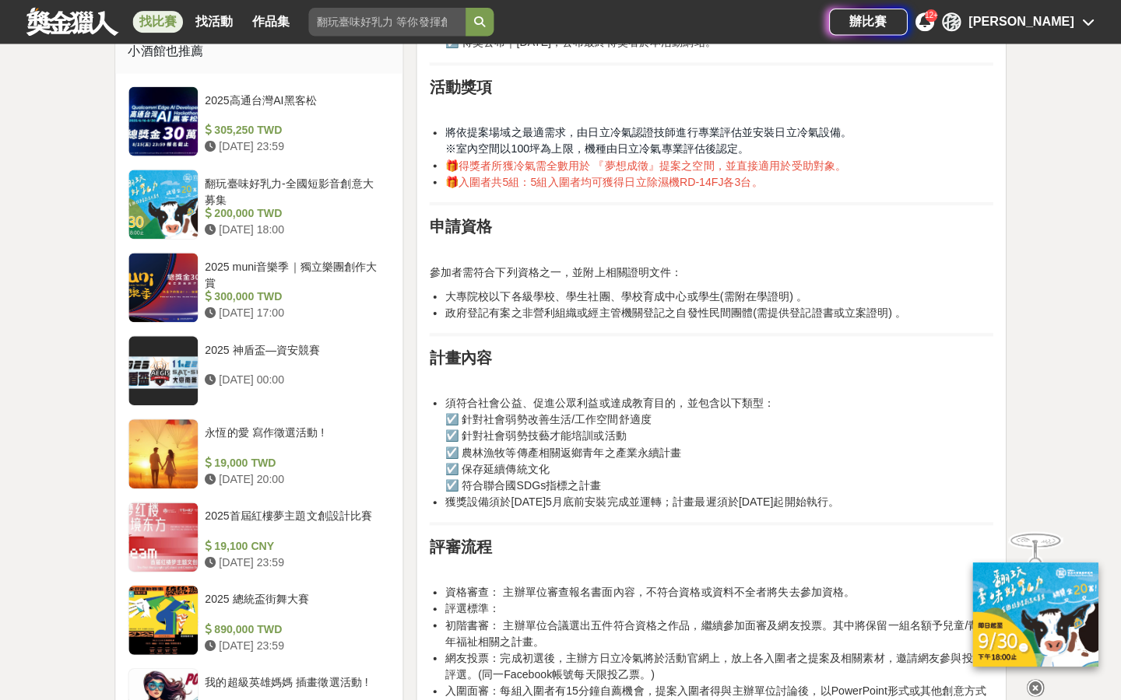
click at [576, 521] on div "[DATE]日立冷氣夢想成徵計畫活動辦法 日立冷氣秉持「珍愛地球、深耕台灣」的企業願景，長期投入社會公益活動，鼓勵並支持弱勢群體、投入文化保存和產業傳承。這次…" at bounding box center [709, 615] width 559 height 2631
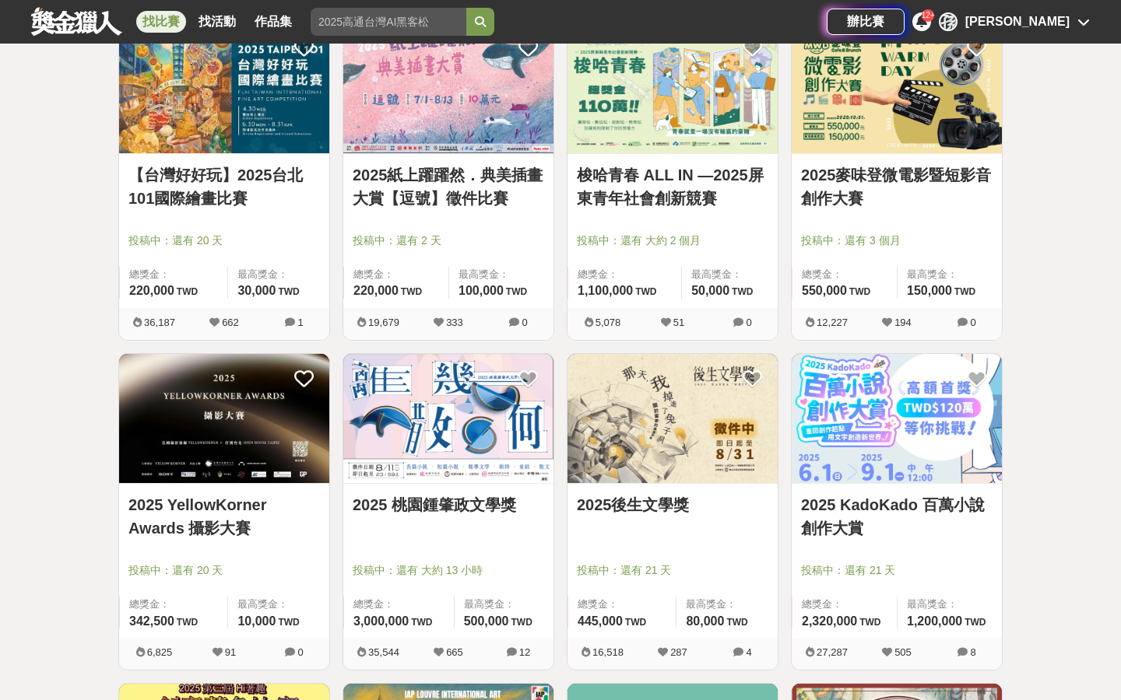
scroll to position [1310, 0]
click at [585, 472] on img at bounding box center [672, 418] width 210 height 130
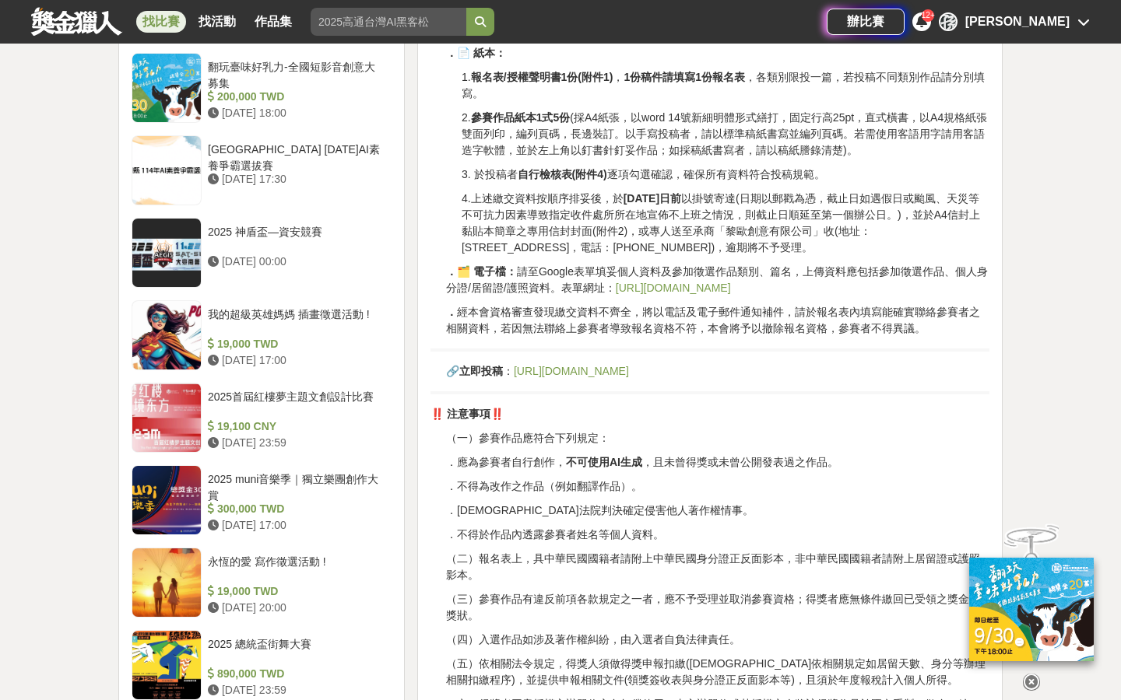
scroll to position [1445, 0]
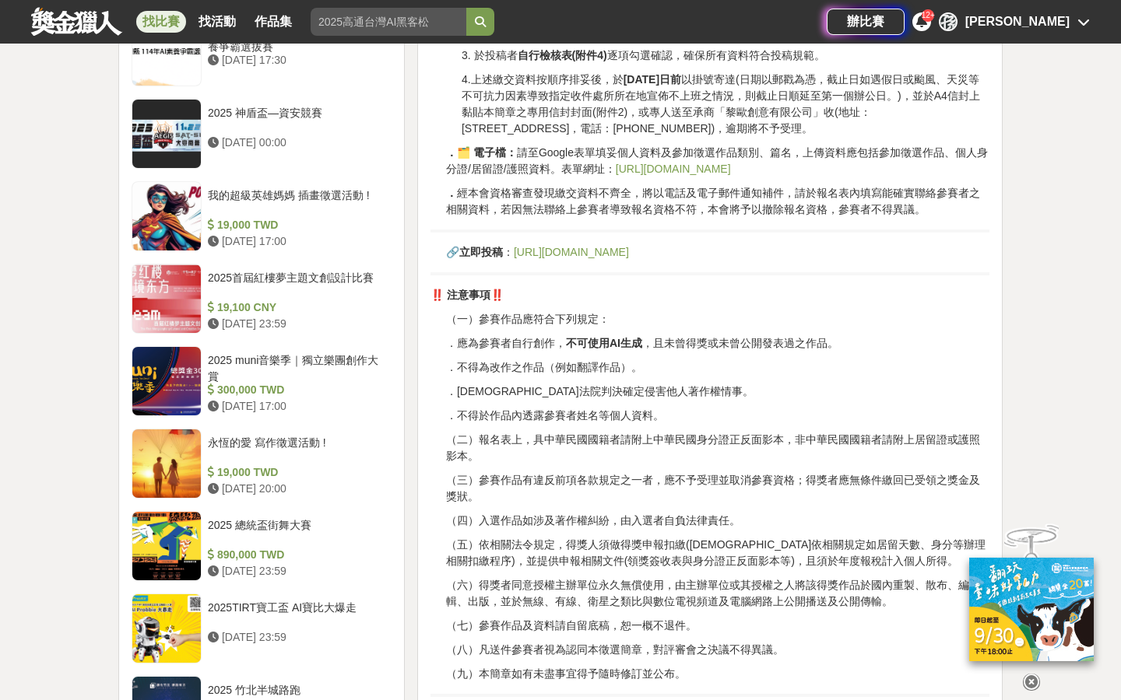
drag, startPoint x: 603, startPoint y: 341, endPoint x: 676, endPoint y: 346, distance: 72.5
click at [585, 346] on p "．應為參賽者自行創作， 不可使用AI生成 ，且未曾得獎或未曾公開發表過之作品。" at bounding box center [717, 343] width 543 height 16
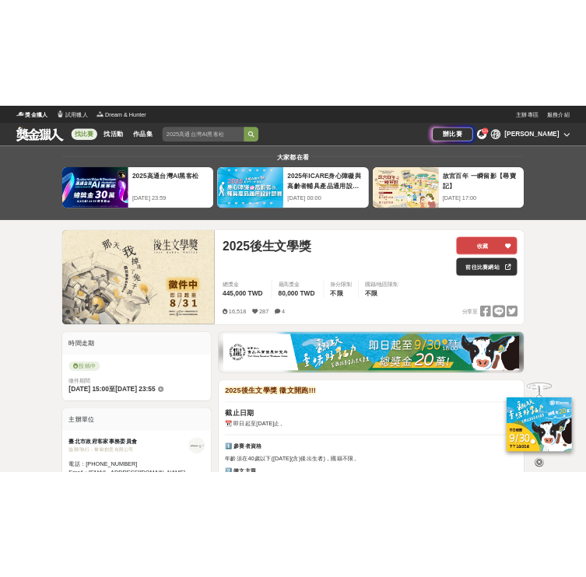
scroll to position [0, 0]
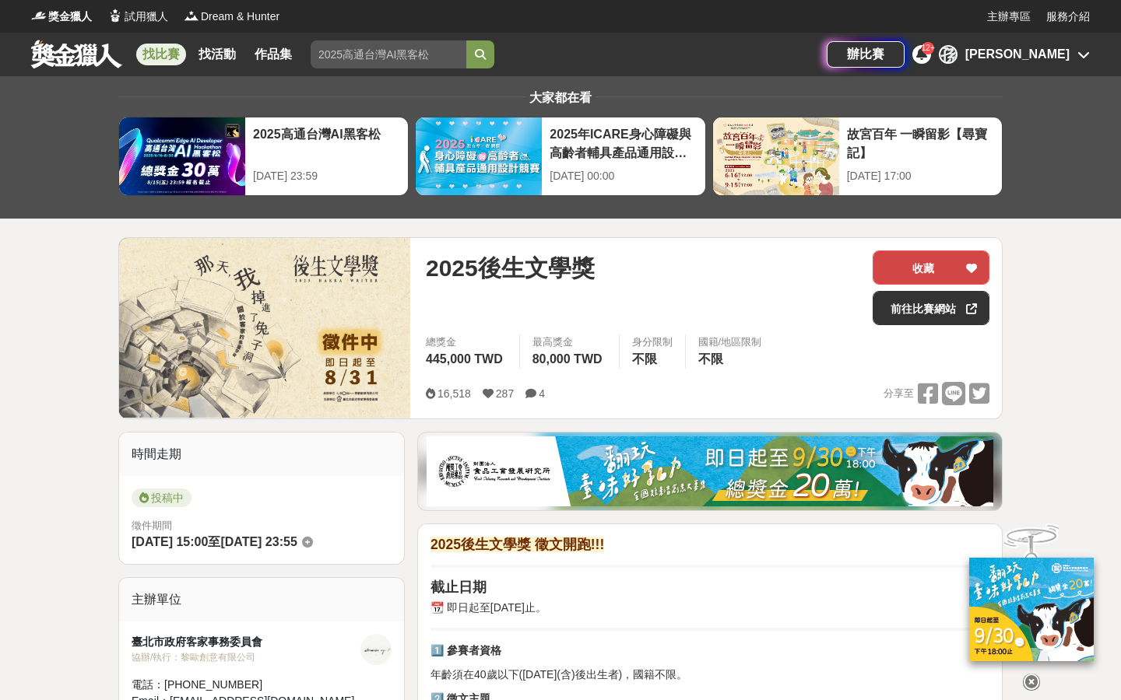
click at [585, 265] on button "收藏" at bounding box center [930, 268] width 117 height 34
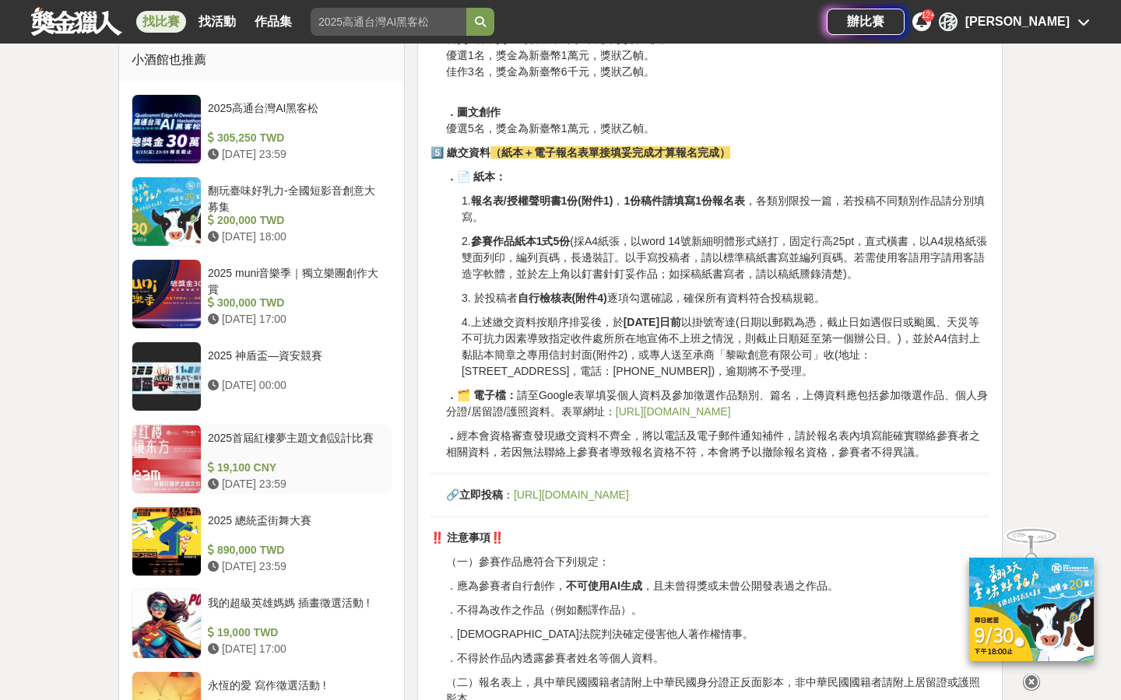
scroll to position [1518, 0]
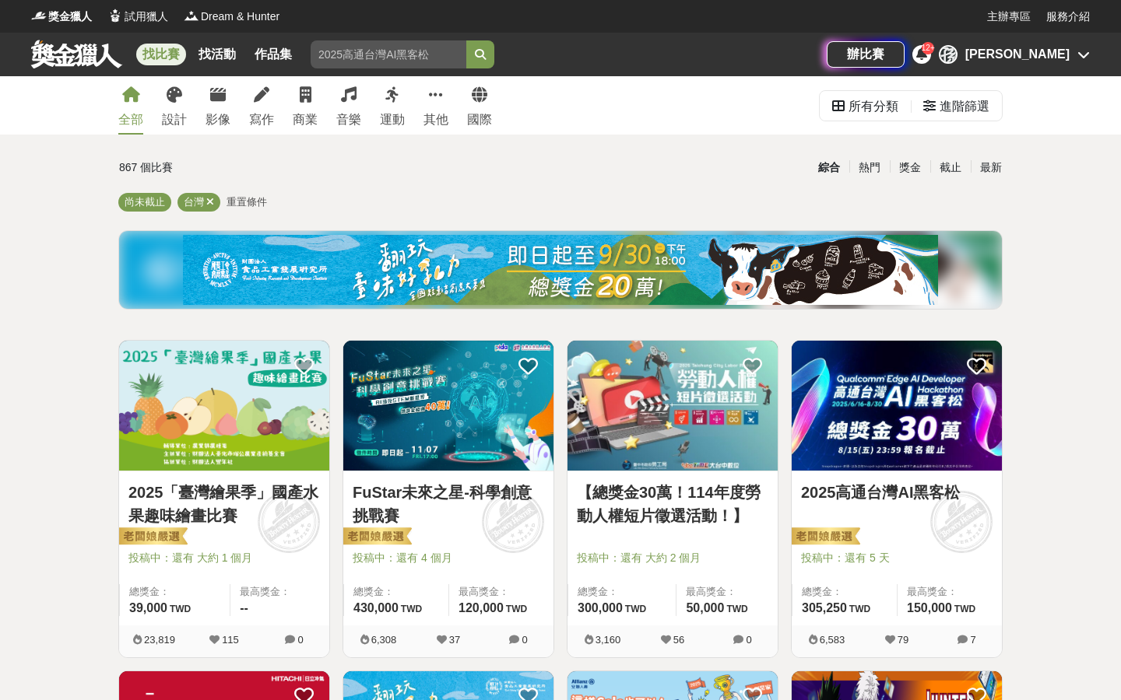
click at [154, 57] on link "找比賽" at bounding box center [161, 55] width 50 height 22
click at [181, 44] on div "找比賽 找活動 作品集" at bounding box center [220, 55] width 168 height 44
click at [176, 54] on link "找比賽" at bounding box center [161, 55] width 50 height 22
